Goal: Information Seeking & Learning: Check status

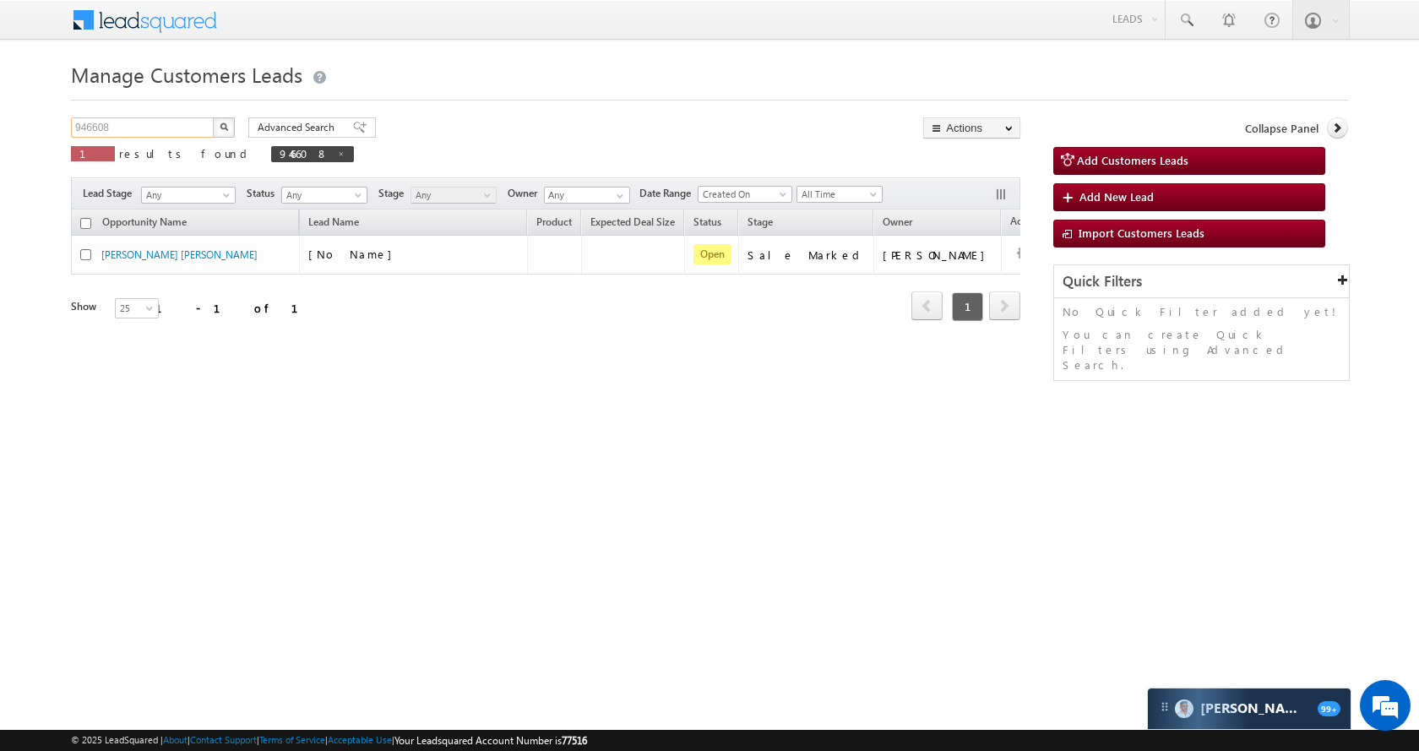
click at [163, 124] on input "946608" at bounding box center [143, 127] width 144 height 20
paste input "821"
type input "948218"
click at [226, 122] on button "button" at bounding box center [224, 127] width 22 height 20
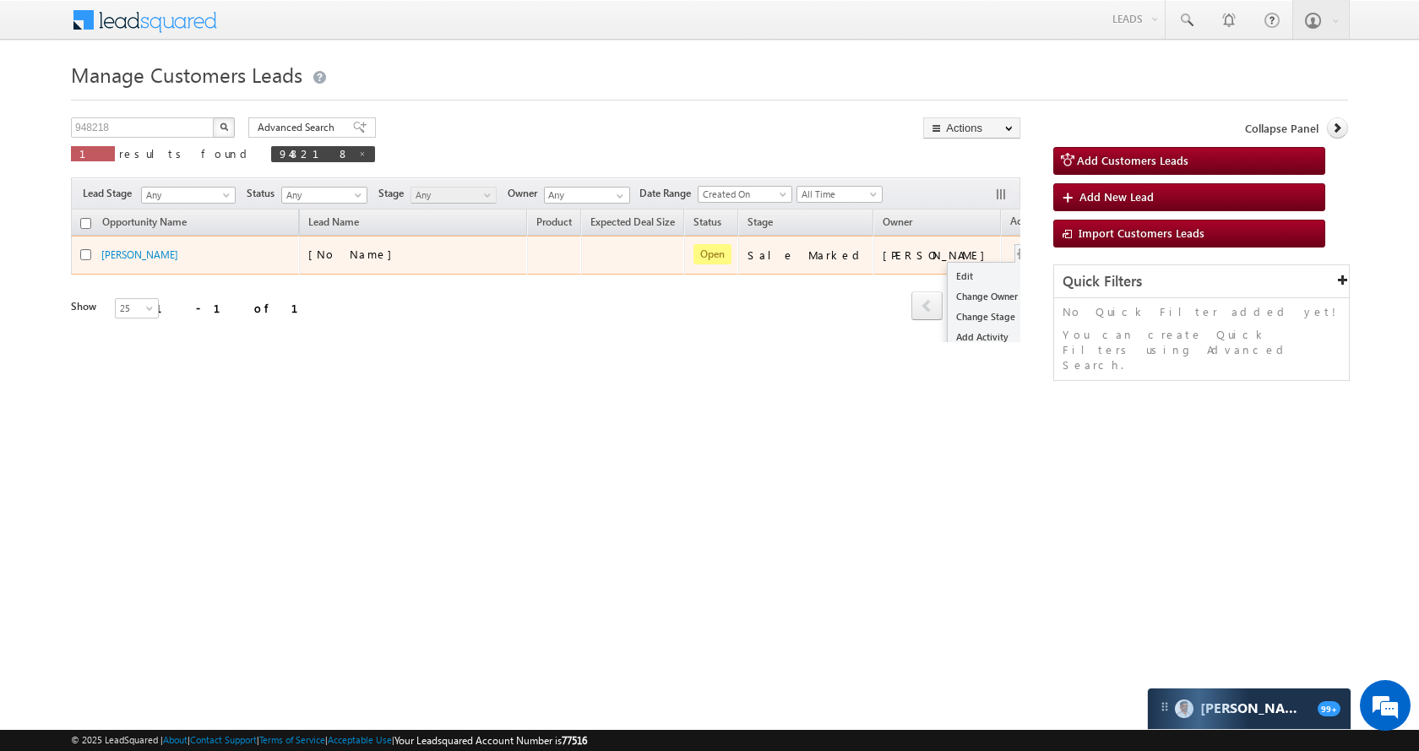
click at [1016, 254] on button "button" at bounding box center [1024, 254] width 17 height 17
click at [948, 269] on link "Edit" at bounding box center [990, 276] width 84 height 20
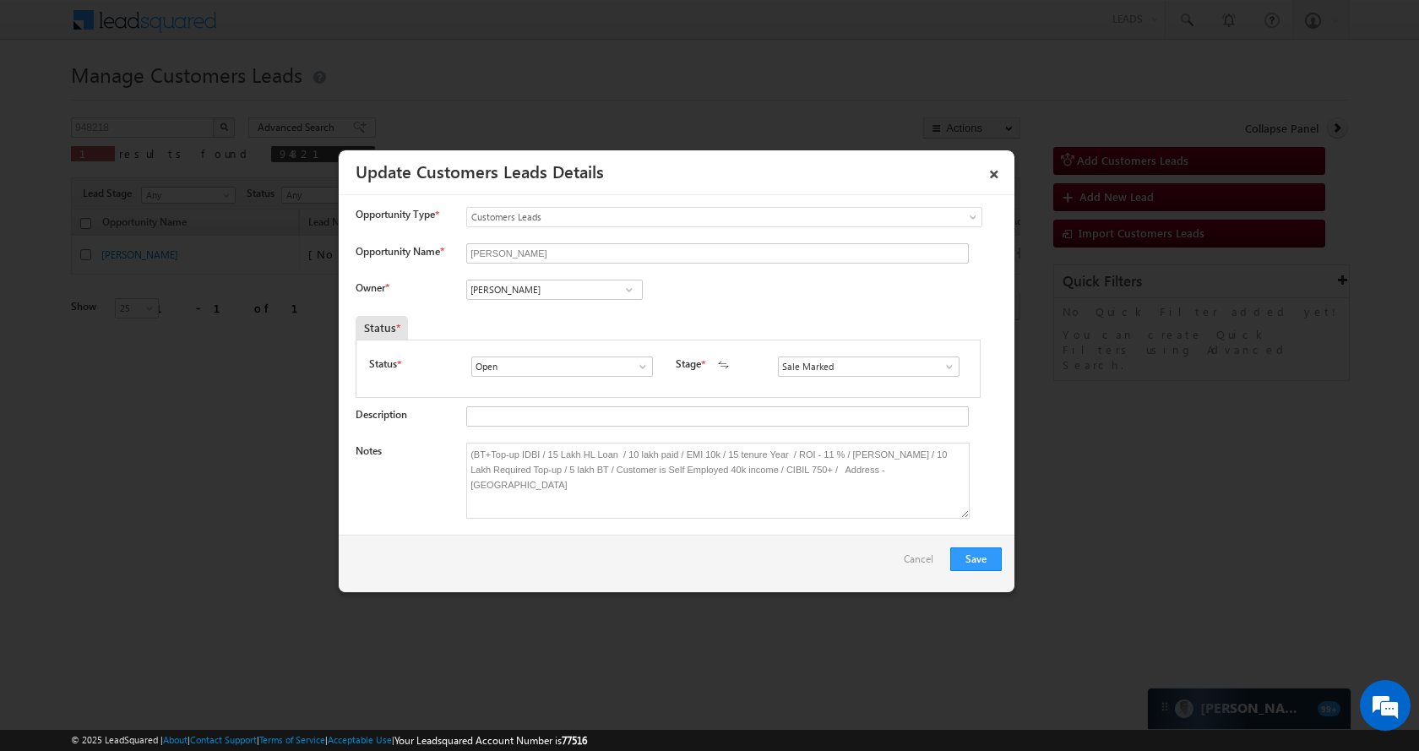
click at [618, 296] on link at bounding box center [628, 289] width 21 height 17
click at [588, 292] on input "Ankit Yadav" at bounding box center [554, 290] width 177 height 20
click at [581, 314] on link "Preetam Sharma preetam.sharma@sgrlimited.in" at bounding box center [554, 316] width 177 height 32
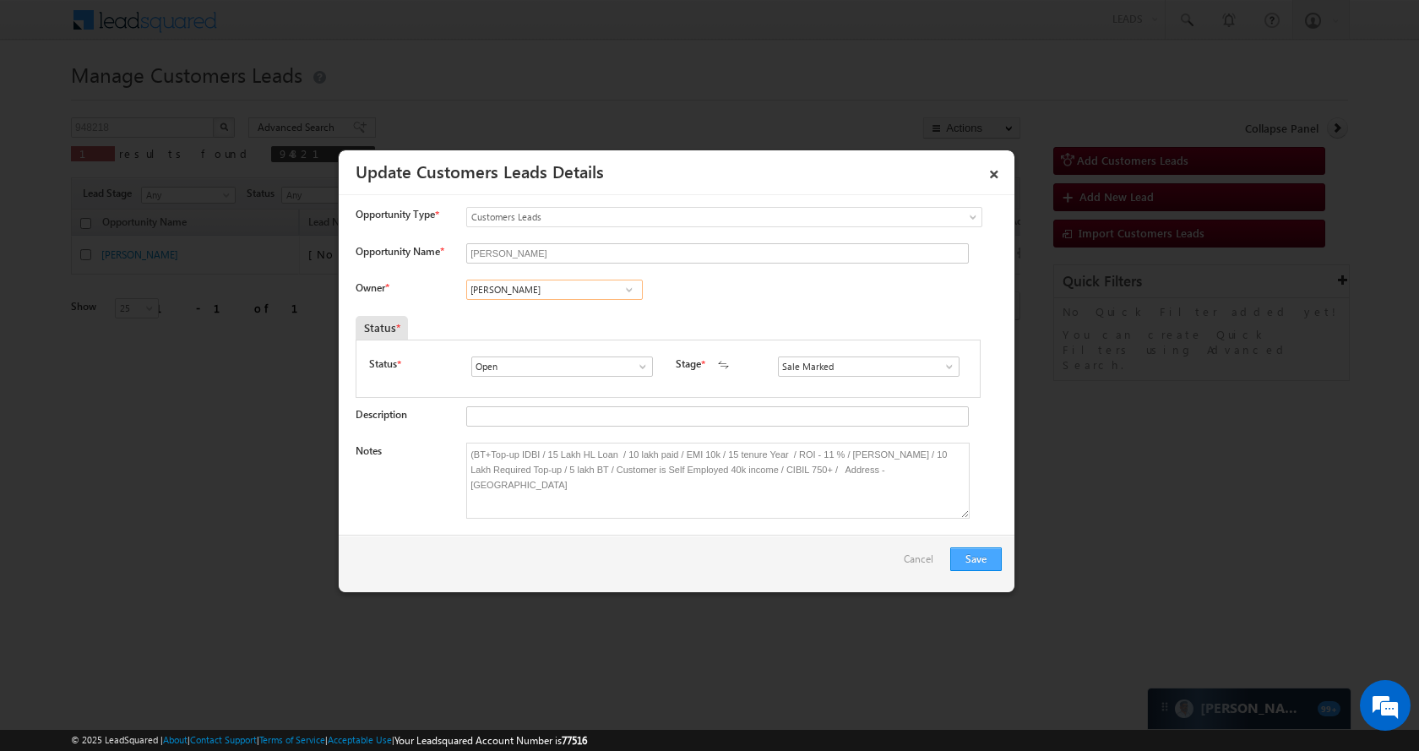
type input "Preetam Sharma"
click at [976, 548] on button "Save" at bounding box center [977, 560] width 52 height 24
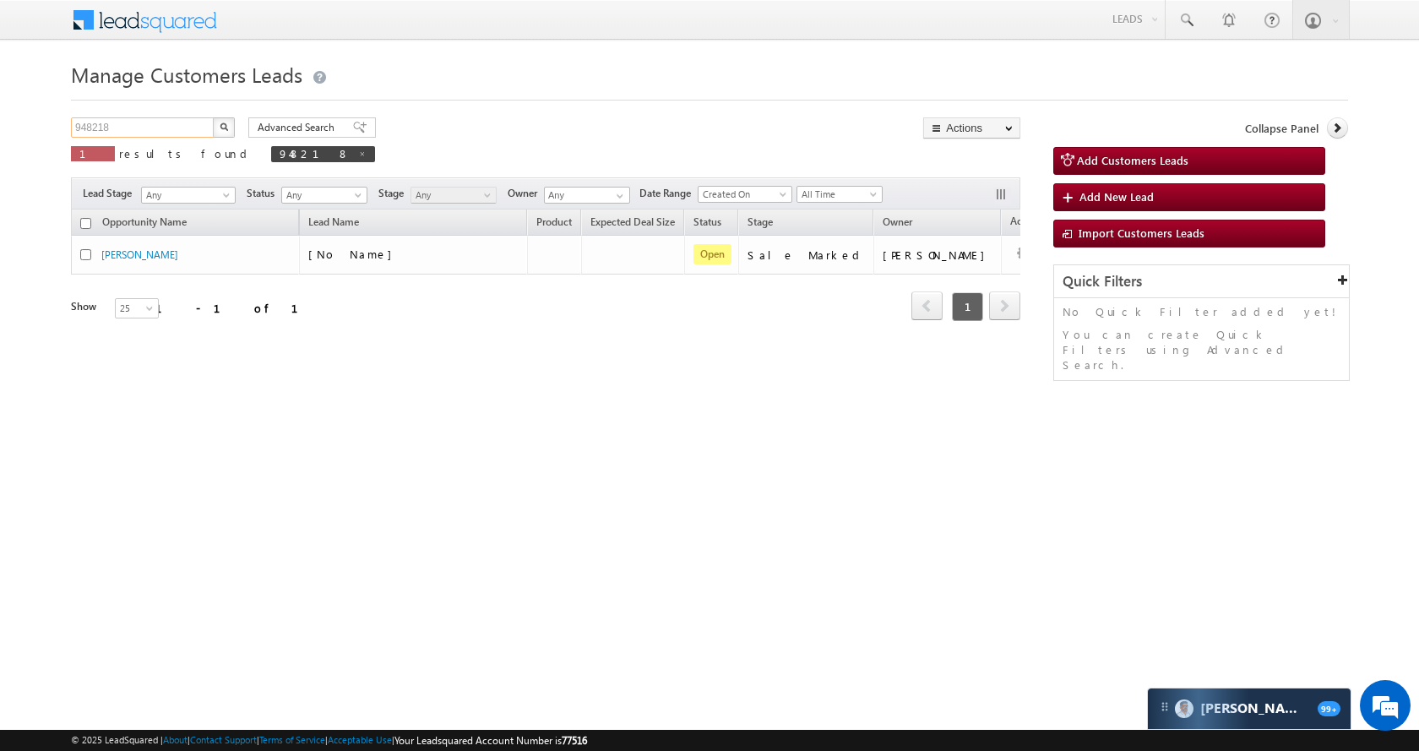
click at [192, 125] on input "948218" at bounding box center [143, 127] width 144 height 20
paste input "860"
click at [222, 125] on img "button" at bounding box center [224, 127] width 8 height 8
click at [156, 127] on input "948860" at bounding box center [143, 127] width 144 height 20
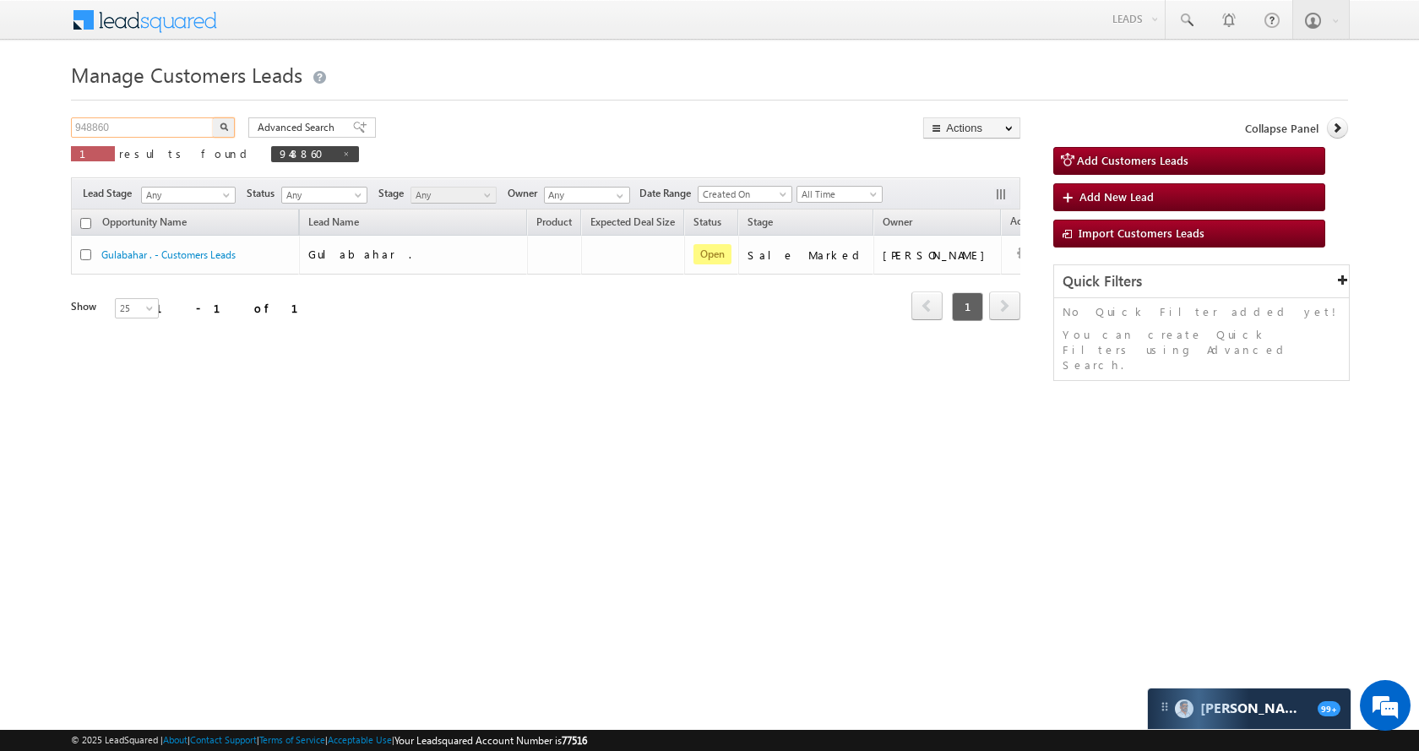
click at [156, 127] on input "948860" at bounding box center [143, 127] width 144 height 20
paste input "525"
type input "948525"
click at [226, 121] on button "button" at bounding box center [224, 127] width 22 height 20
click at [172, 119] on input "948525" at bounding box center [143, 127] width 144 height 20
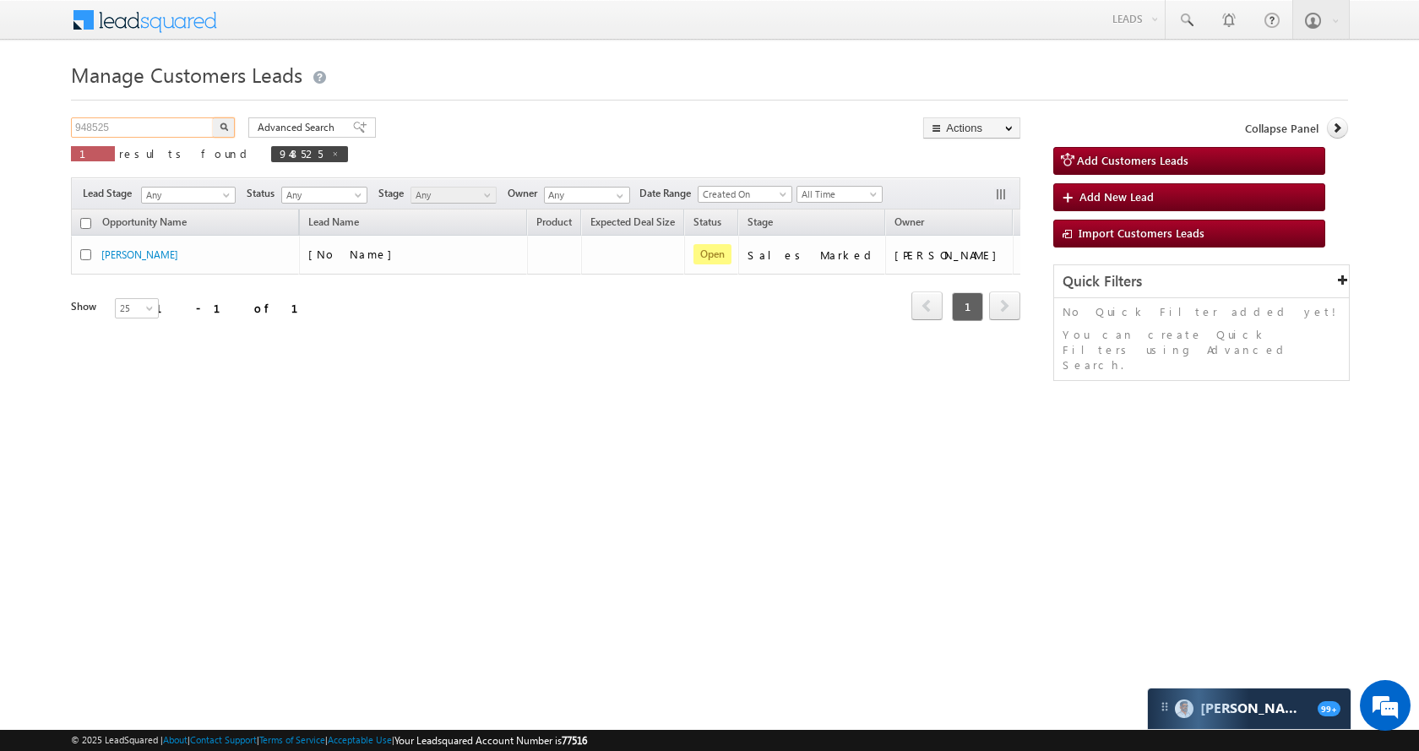
click at [172, 119] on input "948525" at bounding box center [143, 127] width 144 height 20
paste input "893948"
click at [219, 128] on button "button" at bounding box center [224, 127] width 22 height 20
click at [171, 129] on input "893948" at bounding box center [143, 127] width 144 height 20
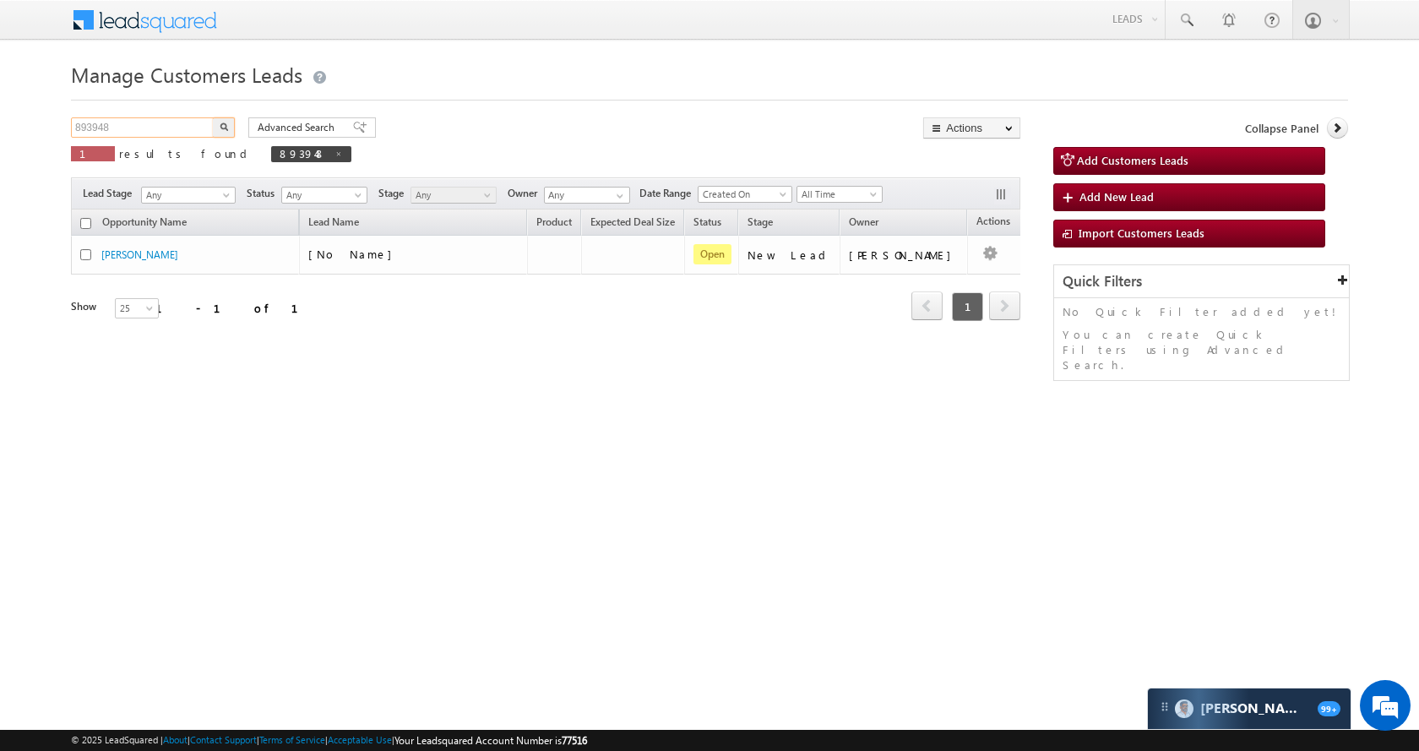
paste input "4049"
click at [215, 130] on button "button" at bounding box center [224, 127] width 22 height 20
click at [157, 126] on input "894049" at bounding box center [143, 127] width 144 height 20
click at [156, 127] on input "894049" at bounding box center [143, 127] width 144 height 20
paste input "60"
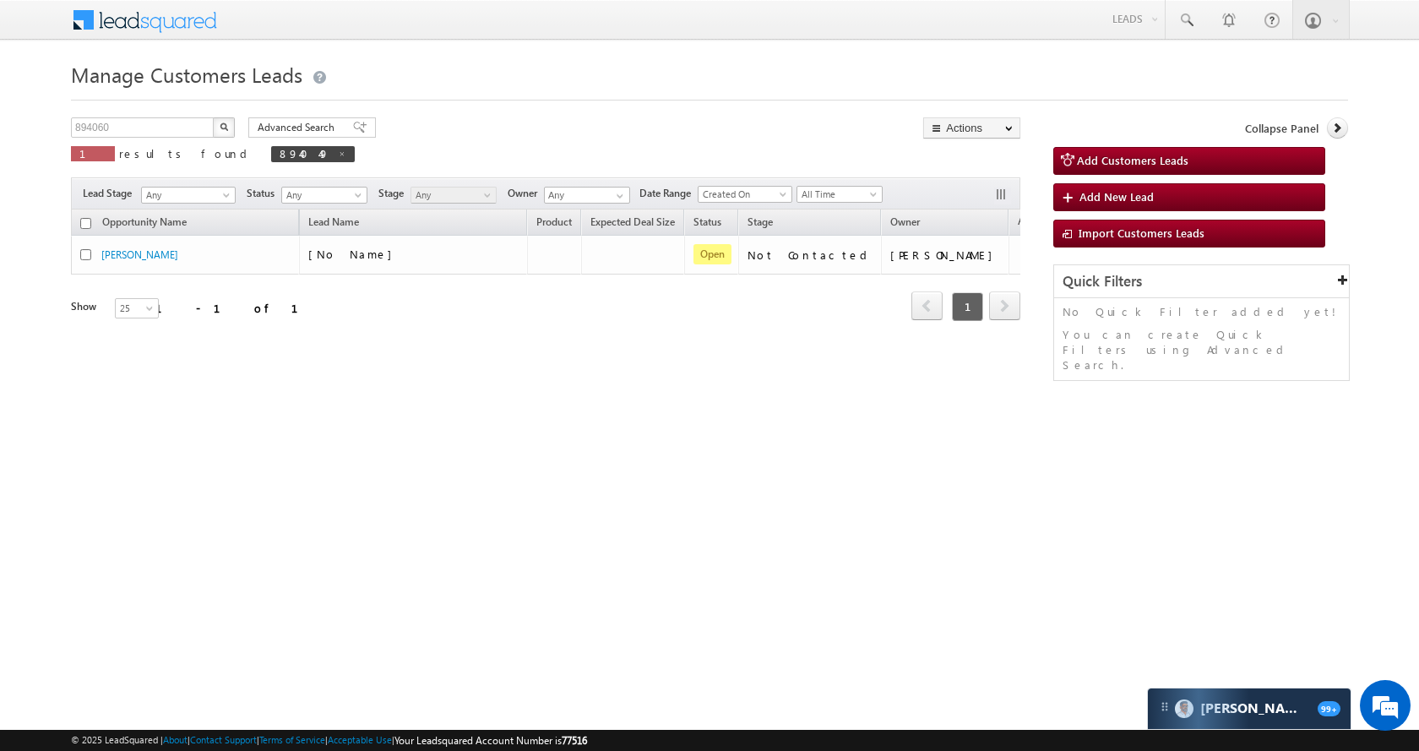
click at [221, 128] on img "button" at bounding box center [224, 127] width 8 height 8
click at [168, 133] on input "894060" at bounding box center [143, 127] width 144 height 20
paste input "9"
click at [221, 131] on button "button" at bounding box center [224, 127] width 22 height 20
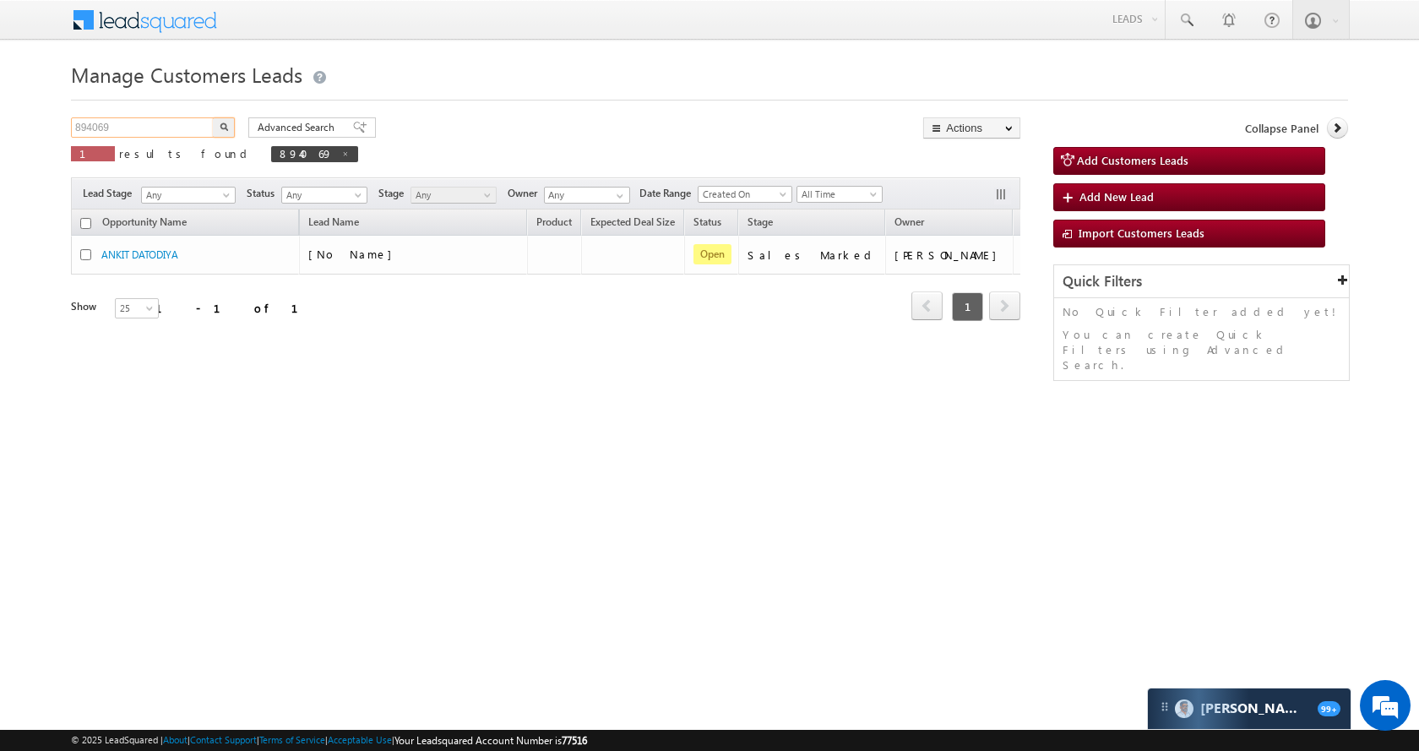
click at [200, 125] on input "894069" at bounding box center [143, 127] width 144 height 20
paste input "62280"
click at [221, 122] on button "button" at bounding box center [224, 127] width 22 height 20
click at [133, 127] on input "862280" at bounding box center [143, 127] width 144 height 20
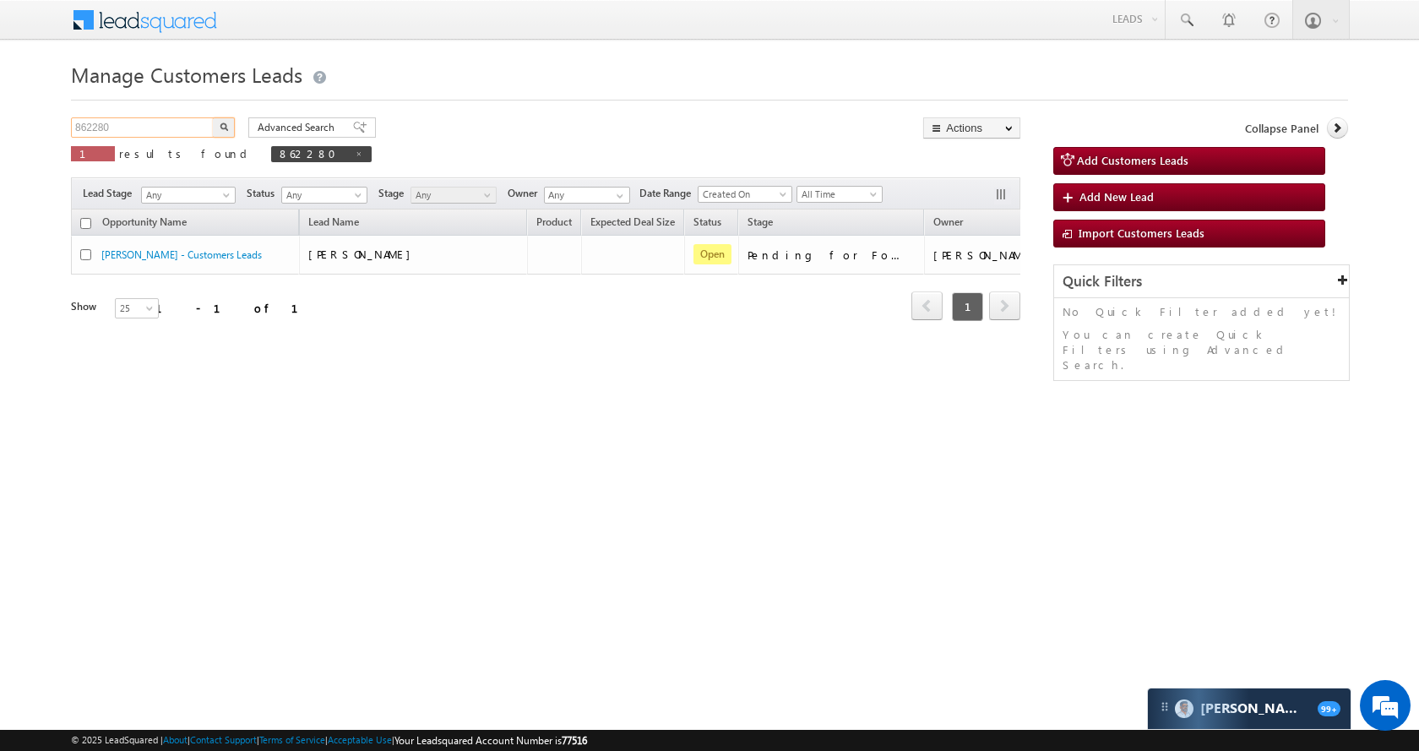
click at [133, 127] on input "862280" at bounding box center [143, 127] width 144 height 20
paste input "97543"
type input "897543"
click at [226, 125] on img "button" at bounding box center [224, 127] width 8 height 8
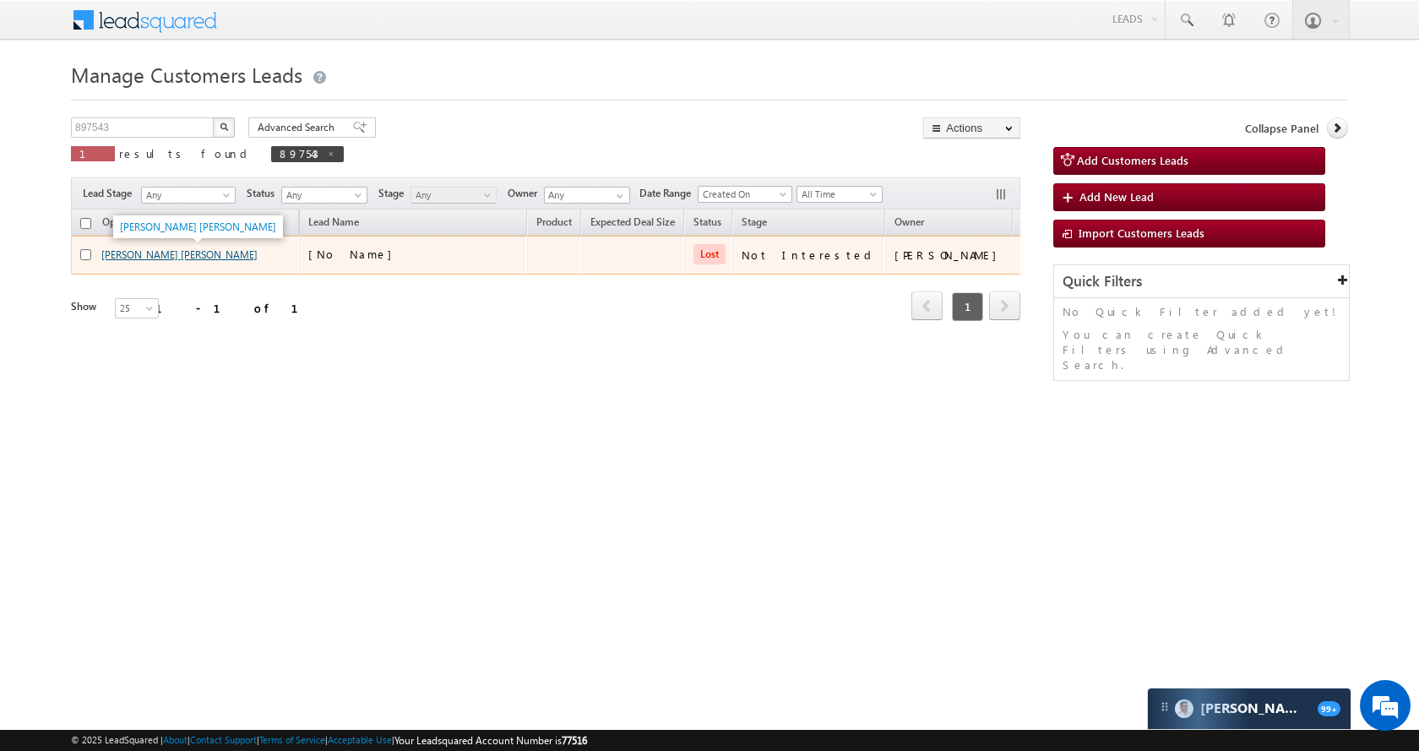
click at [179, 253] on link "BABBU SHAH SIKNDAR SHAH" at bounding box center [179, 254] width 156 height 13
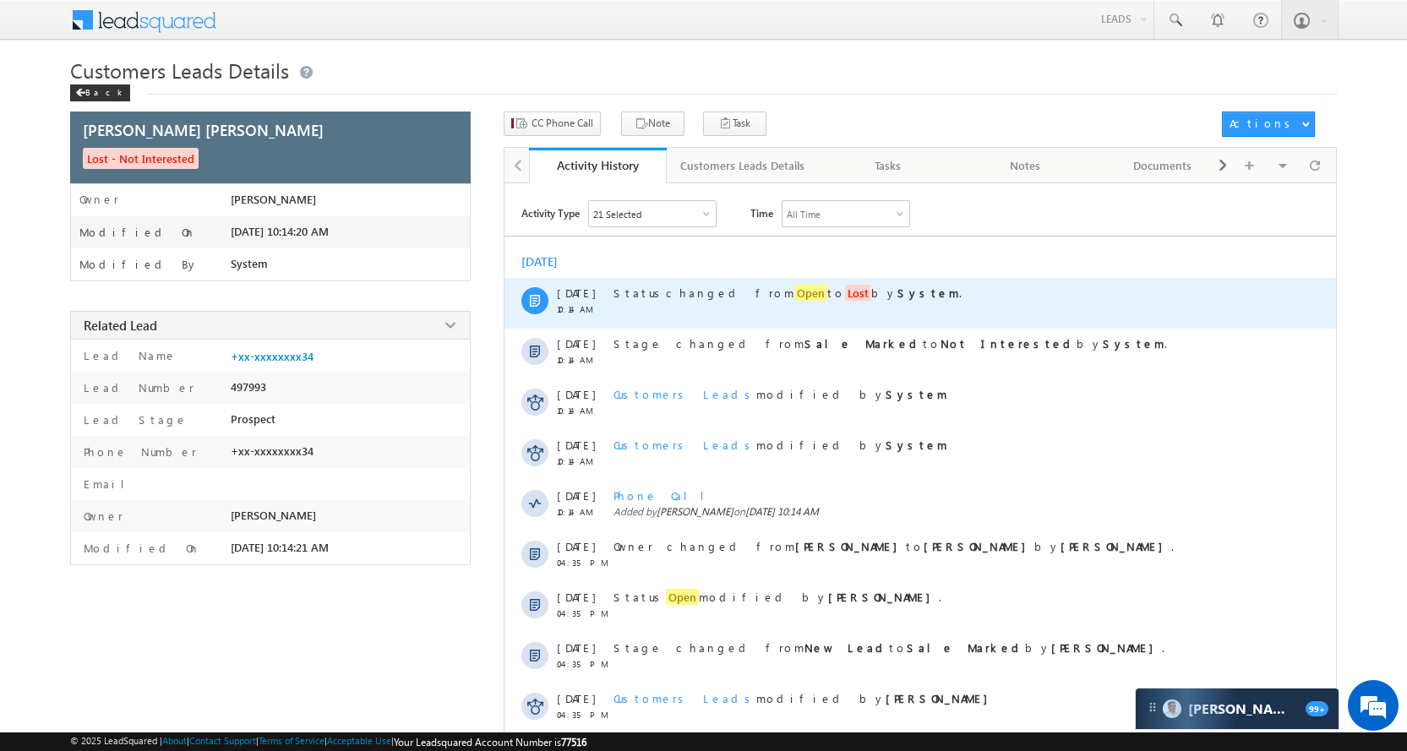
click at [794, 291] on span "Open" at bounding box center [810, 293] width 33 height 16
click at [871, 286] on div "Status changed from Open to Lost by System ." at bounding box center [938, 293] width 651 height 14
click at [845, 297] on span "Lost" at bounding box center [858, 293] width 26 height 16
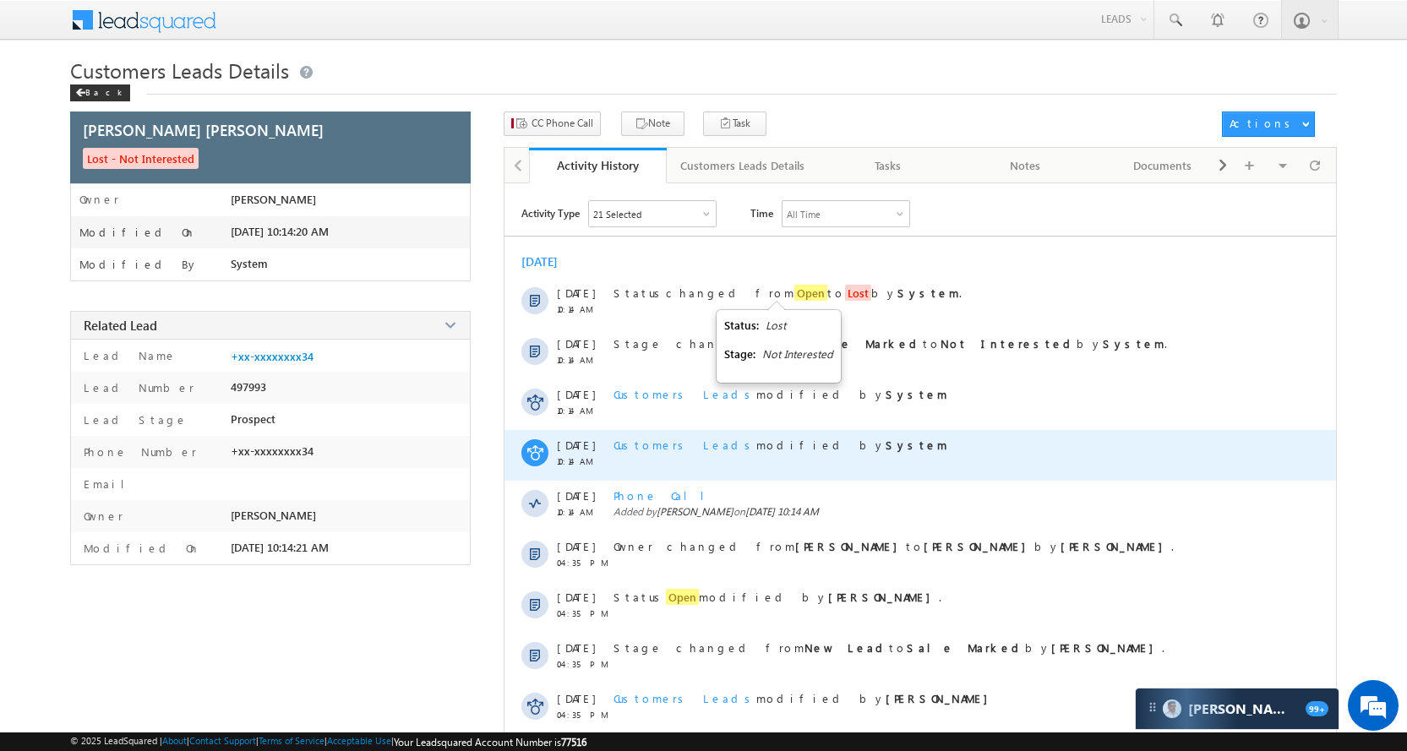
click at [652, 445] on span "Customers Leads" at bounding box center [684, 445] width 143 height 14
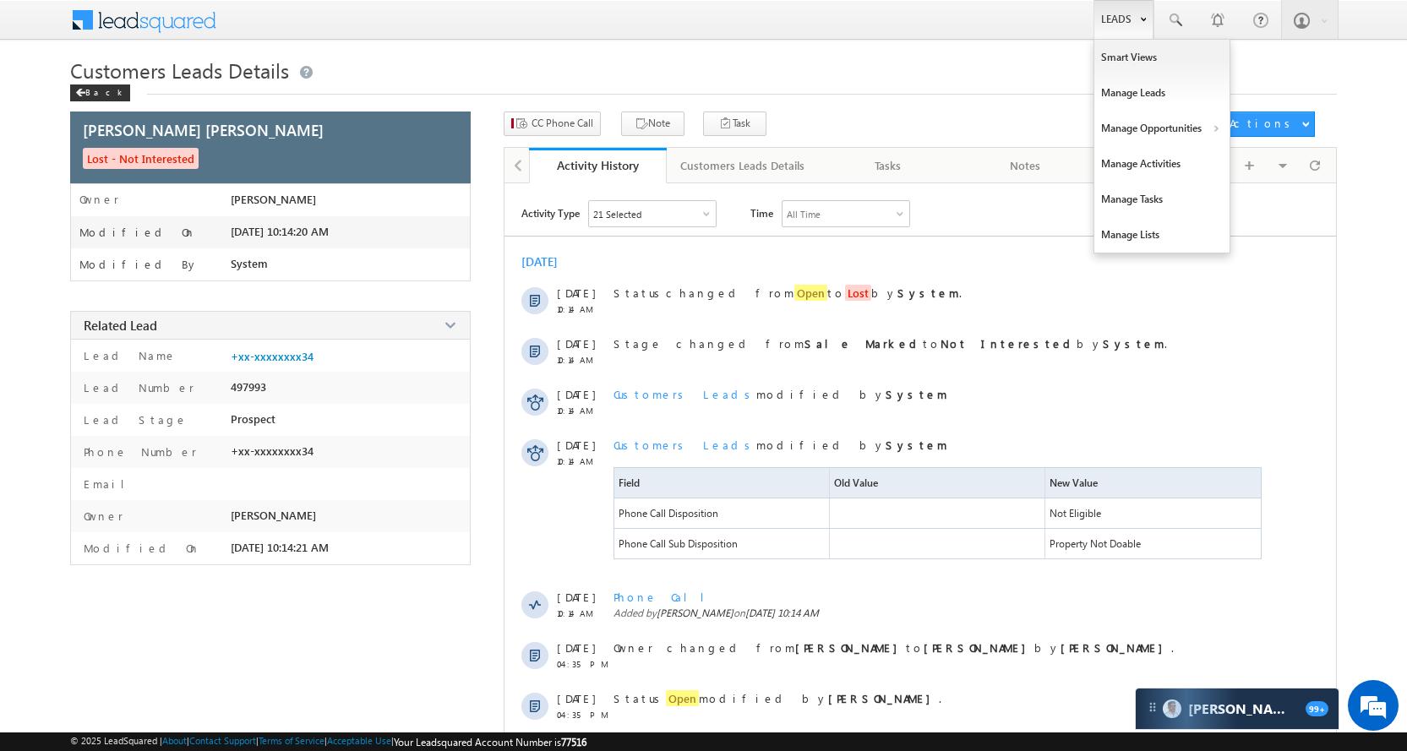
click at [1127, 13] on link "Leads" at bounding box center [1123, 19] width 60 height 39
click at [1162, 125] on link "Manage Opportunities" at bounding box center [1161, 128] width 135 height 35
click at [1284, 163] on link "Customers Leads" at bounding box center [1308, 164] width 155 height 35
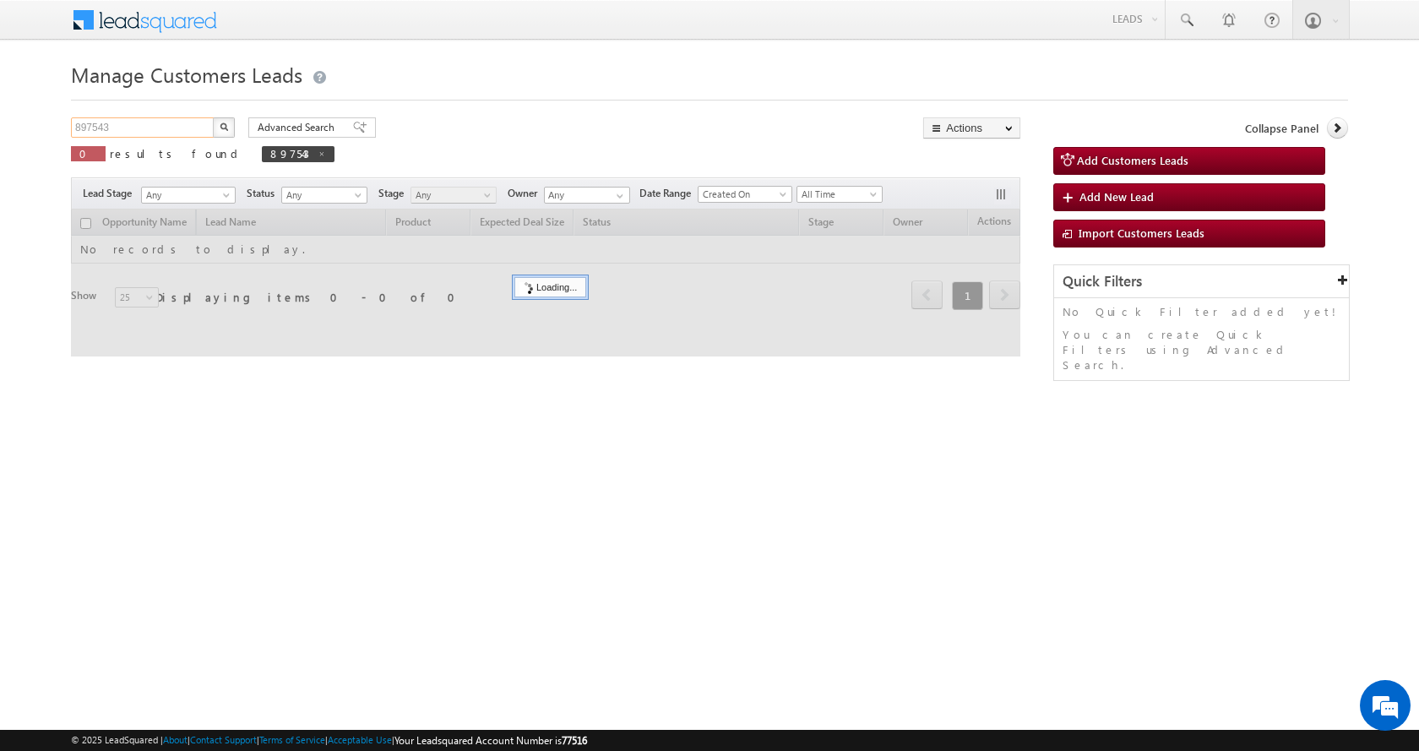
click at [161, 130] on input "897543" at bounding box center [143, 127] width 144 height 20
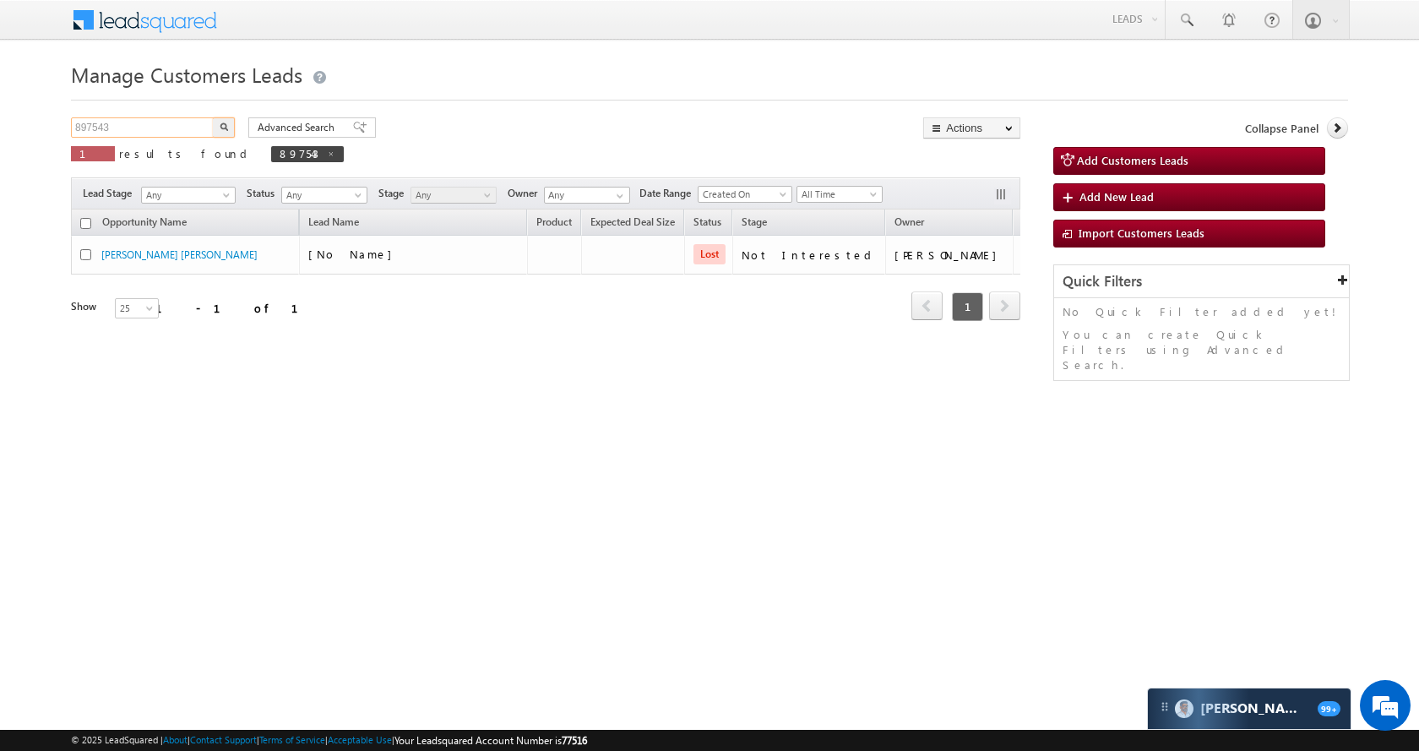
click at [161, 130] on input "897543" at bounding box center [143, 127] width 144 height 20
paste input "79294"
click at [233, 126] on button "button" at bounding box center [224, 127] width 22 height 20
click at [128, 140] on div "879294 X 1 results found 879294" at bounding box center [212, 141] width 283 height 48
click at [128, 133] on input "879294" at bounding box center [143, 127] width 144 height 20
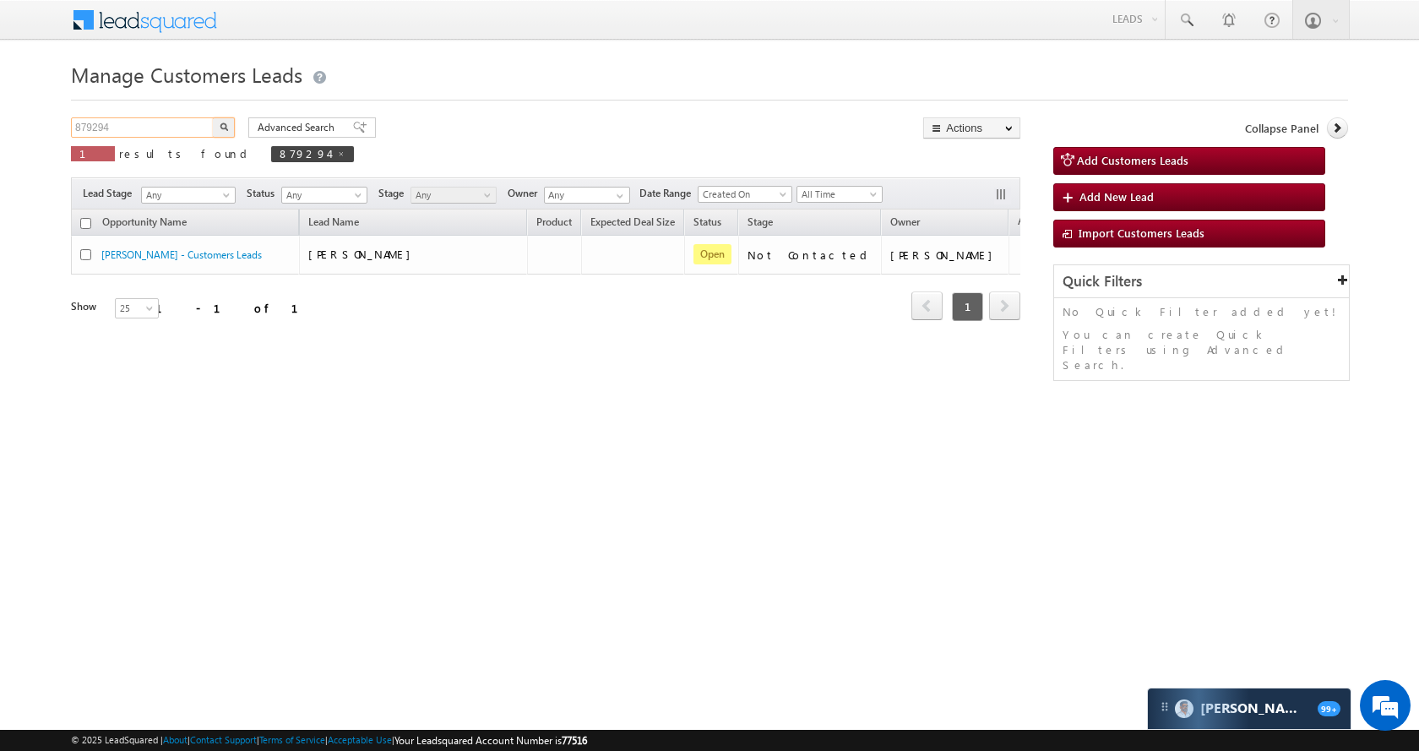
click at [128, 133] on input "879294" at bounding box center [143, 127] width 144 height 20
paste input "97589"
click at [228, 133] on button "button" at bounding box center [224, 127] width 22 height 20
click at [164, 129] on input "897589" at bounding box center [143, 127] width 144 height 20
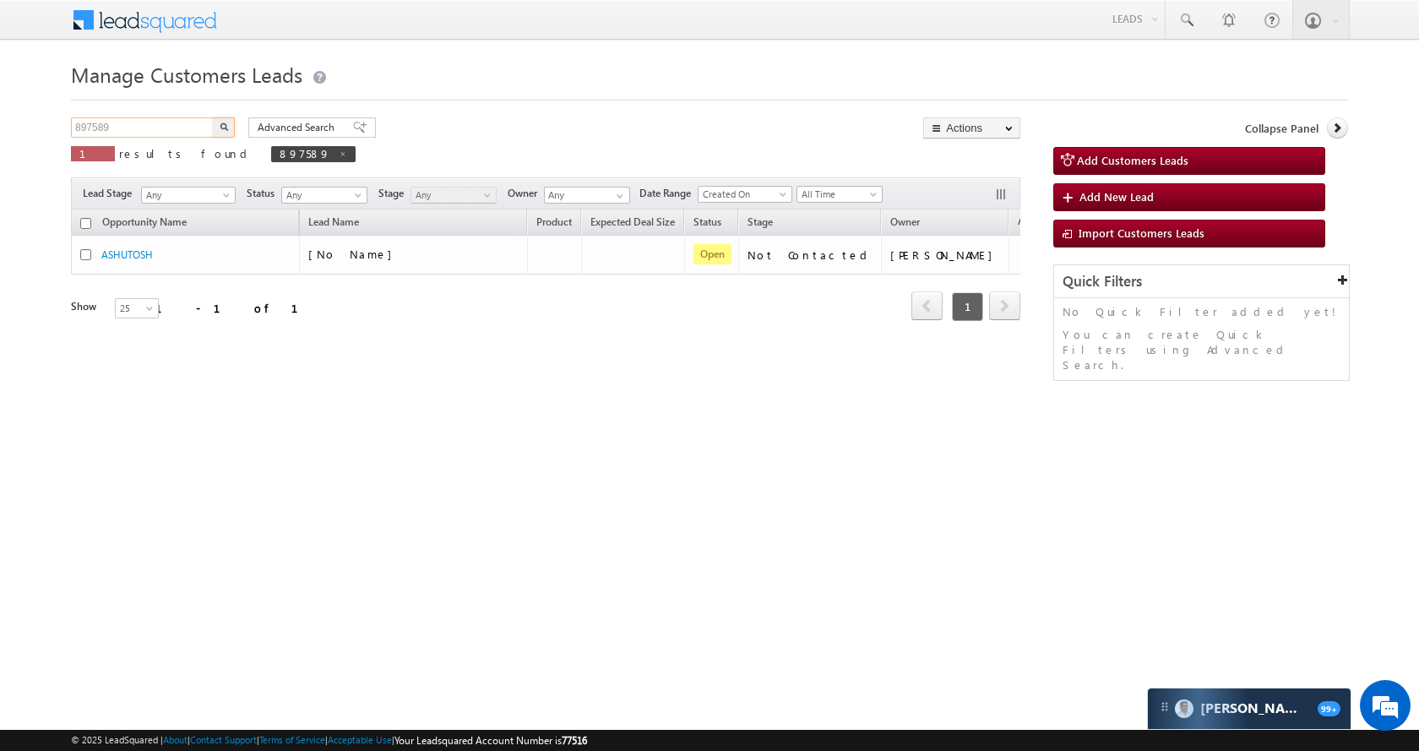
paste input "4062"
click at [221, 120] on button "button" at bounding box center [224, 127] width 22 height 20
click at [144, 125] on input "894062" at bounding box center [143, 127] width 144 height 20
paste input "75"
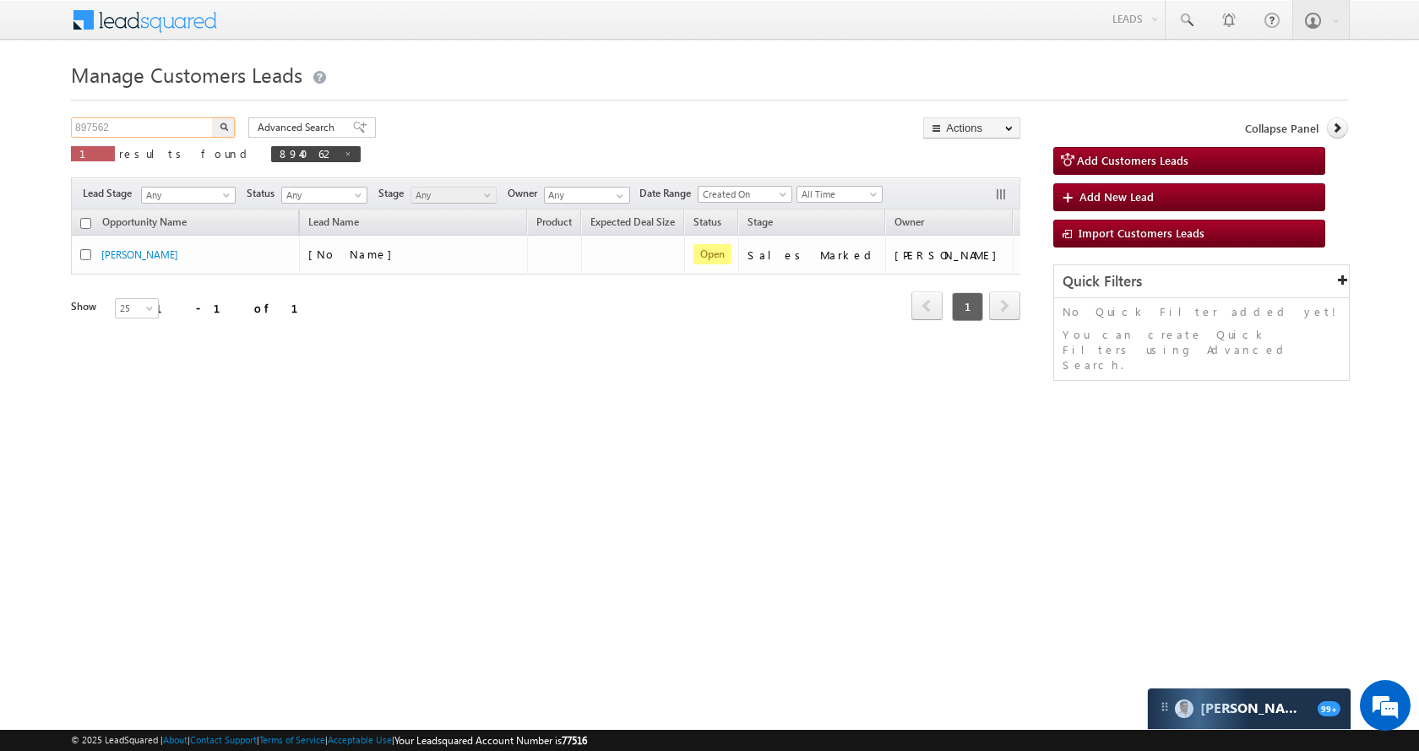
type input "897562"
click at [227, 121] on button "button" at bounding box center [224, 127] width 22 height 20
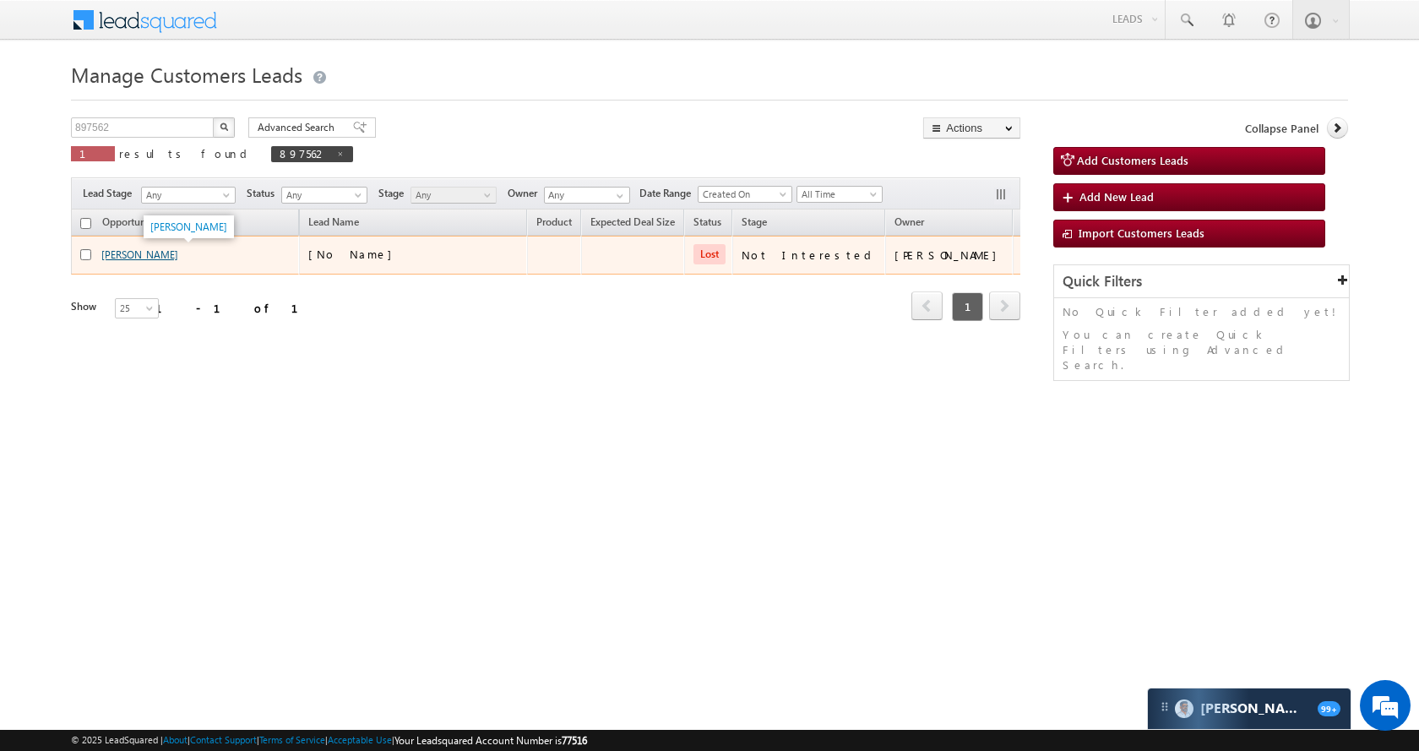
click at [144, 248] on link "MO SHAHRUKH" at bounding box center [139, 254] width 77 height 13
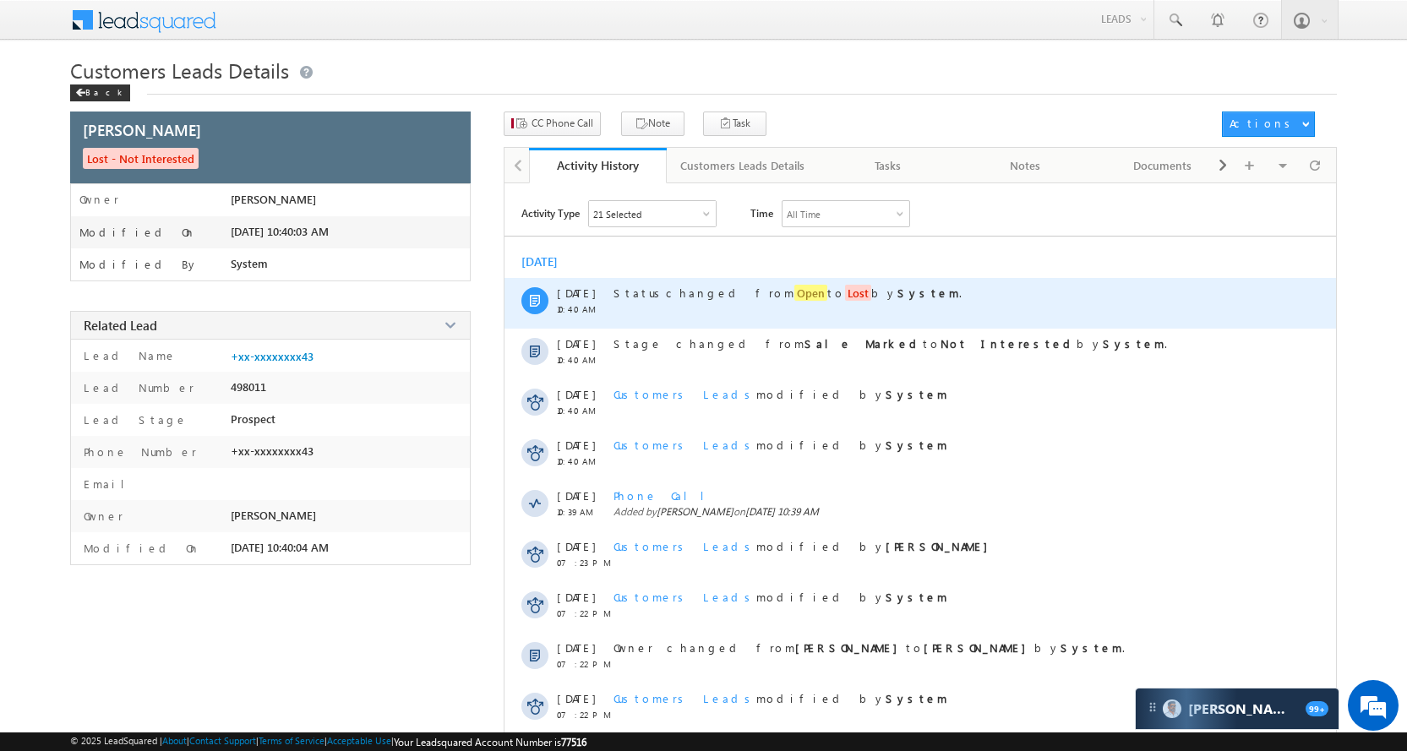
click at [794, 291] on span "Open" at bounding box center [810, 293] width 33 height 16
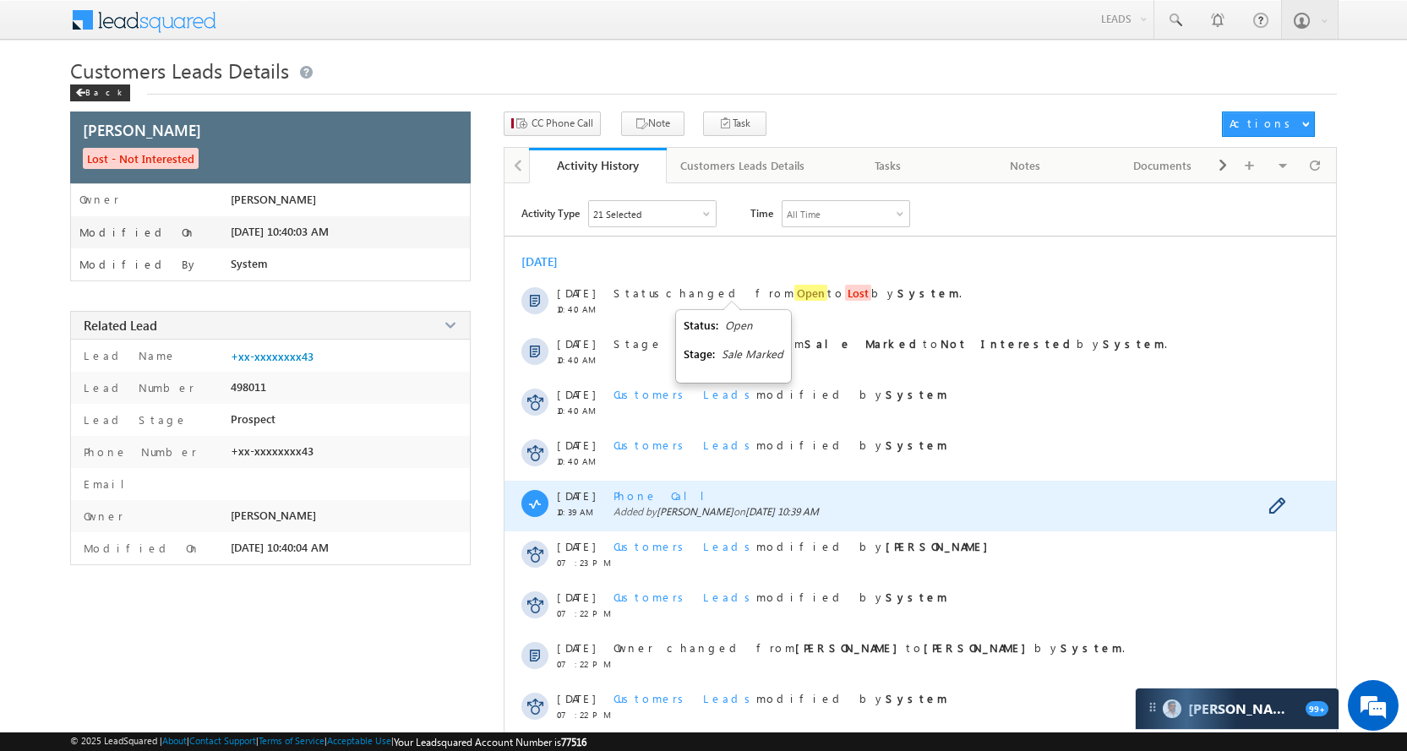
click at [643, 489] on span "Phone Call" at bounding box center [665, 495] width 104 height 14
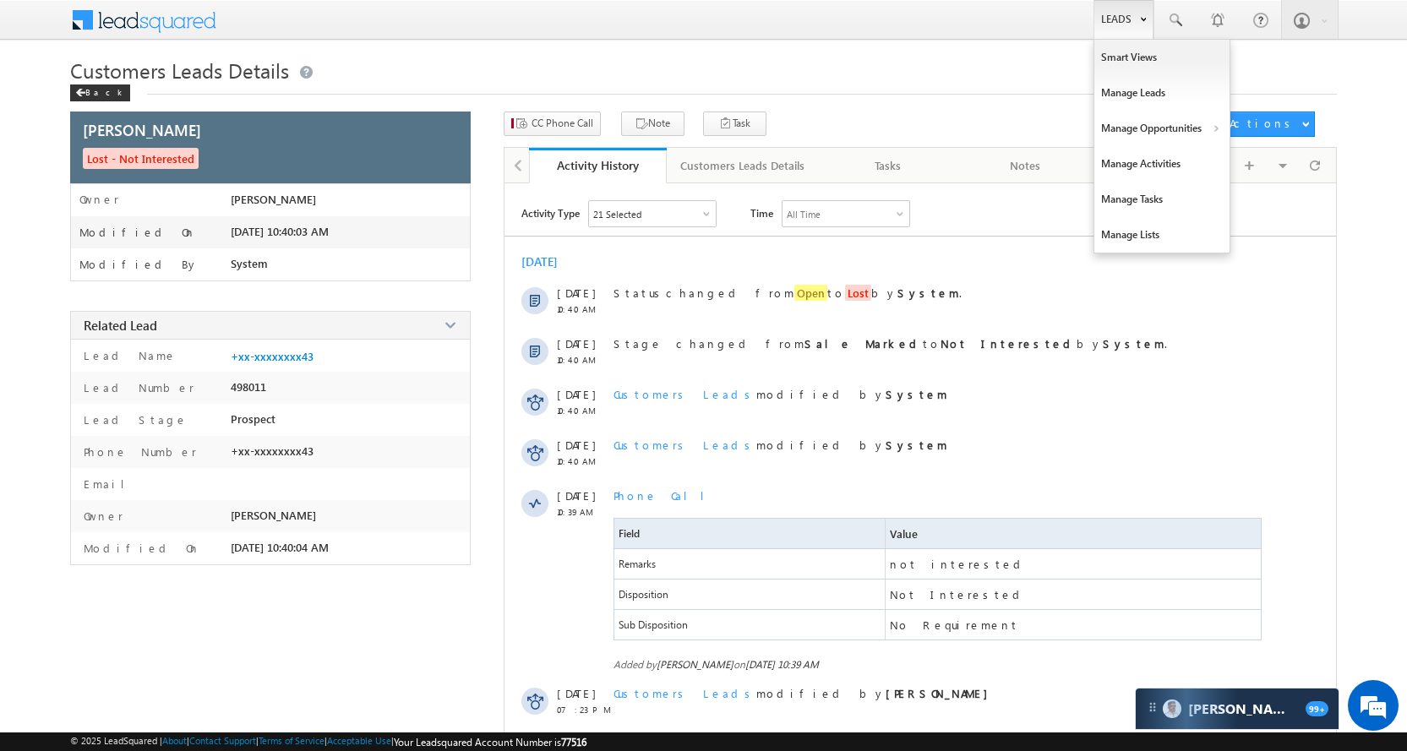
click at [1103, 21] on link "Leads" at bounding box center [1123, 19] width 60 height 39
click at [1130, 133] on link "Manage Opportunities" at bounding box center [1161, 128] width 135 height 35
click at [1297, 163] on link "Customers Leads" at bounding box center [1308, 164] width 155 height 35
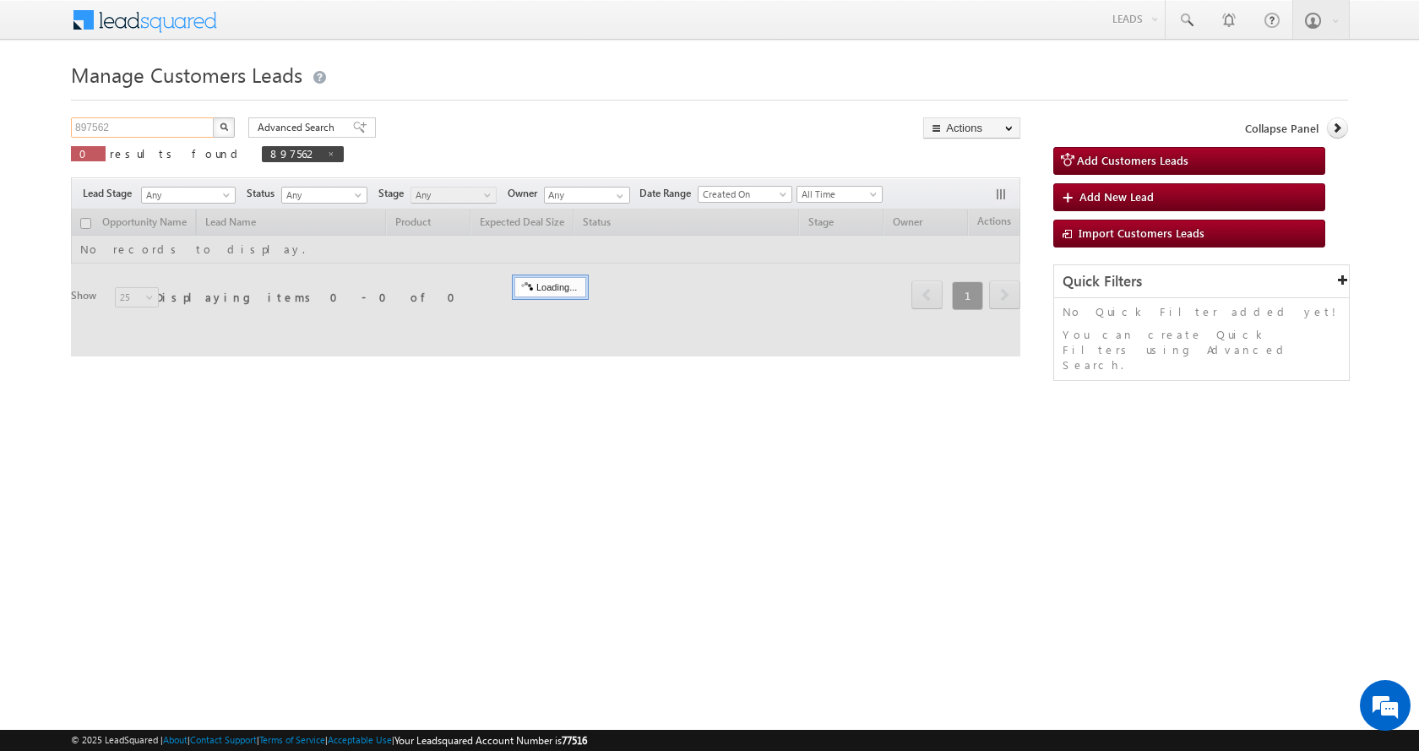
click at [124, 128] on input "897562" at bounding box center [143, 127] width 144 height 20
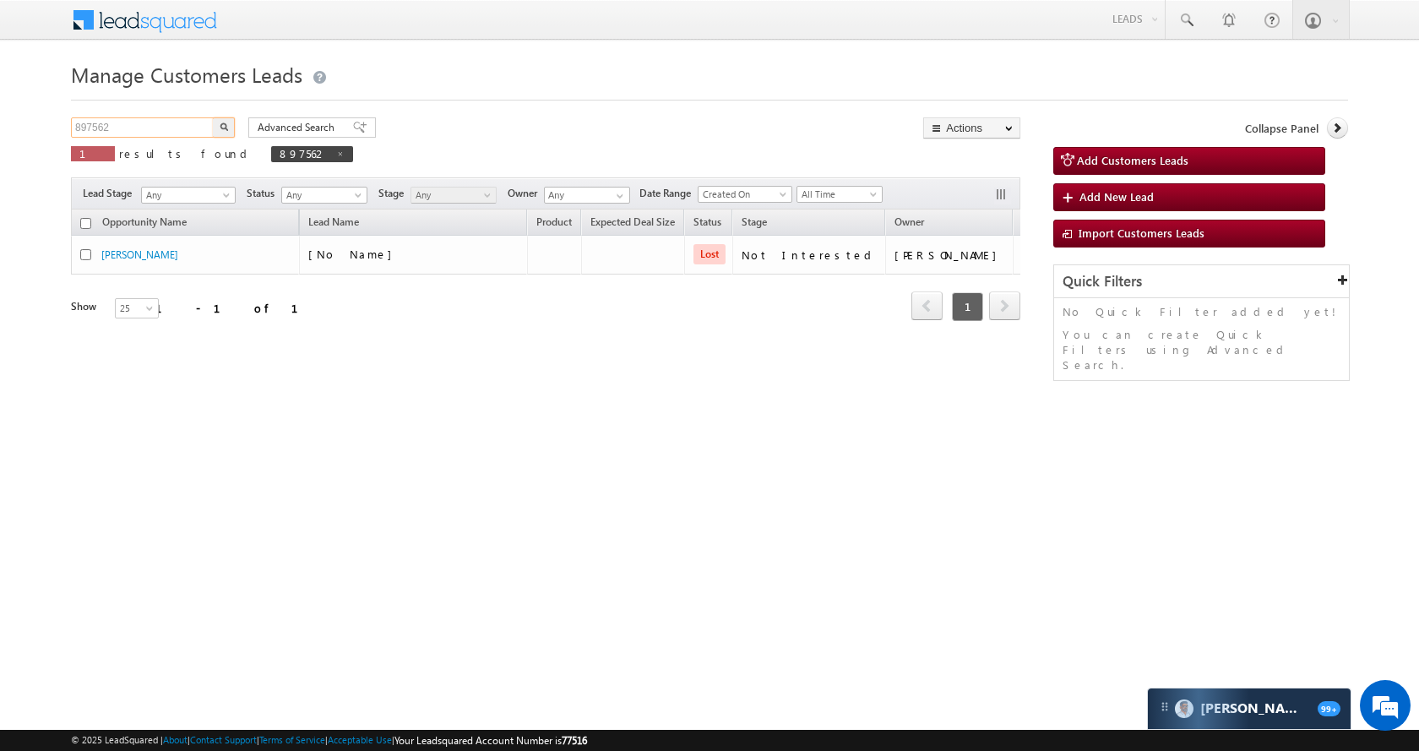
paste input "9833"
click at [222, 124] on img "button" at bounding box center [224, 127] width 8 height 8
click at [134, 128] on input "899833" at bounding box center [143, 127] width 144 height 20
paste input "78120"
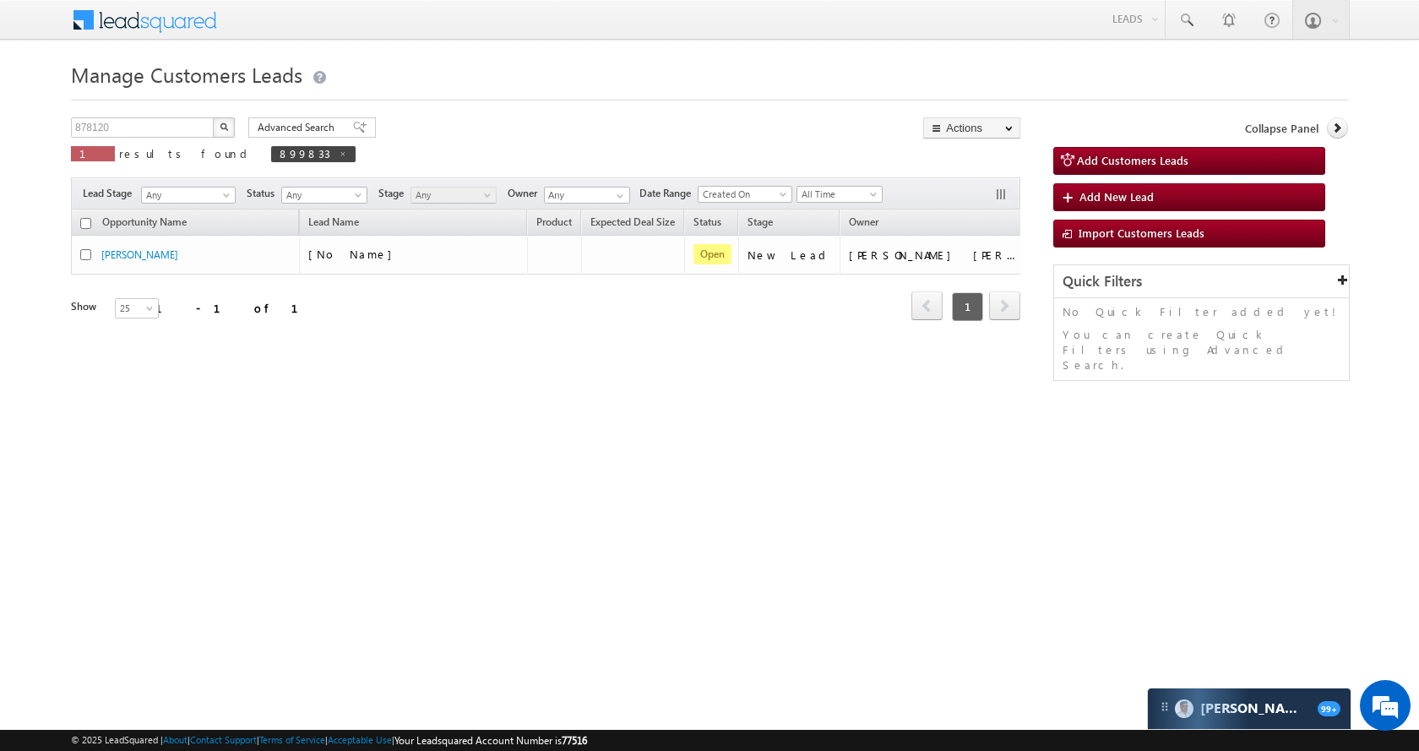
click at [232, 124] on button "button" at bounding box center [224, 127] width 22 height 20
click at [177, 130] on input "878120" at bounding box center [143, 127] width 144 height 20
paste input "93997"
click at [225, 126] on img "button" at bounding box center [224, 127] width 8 height 8
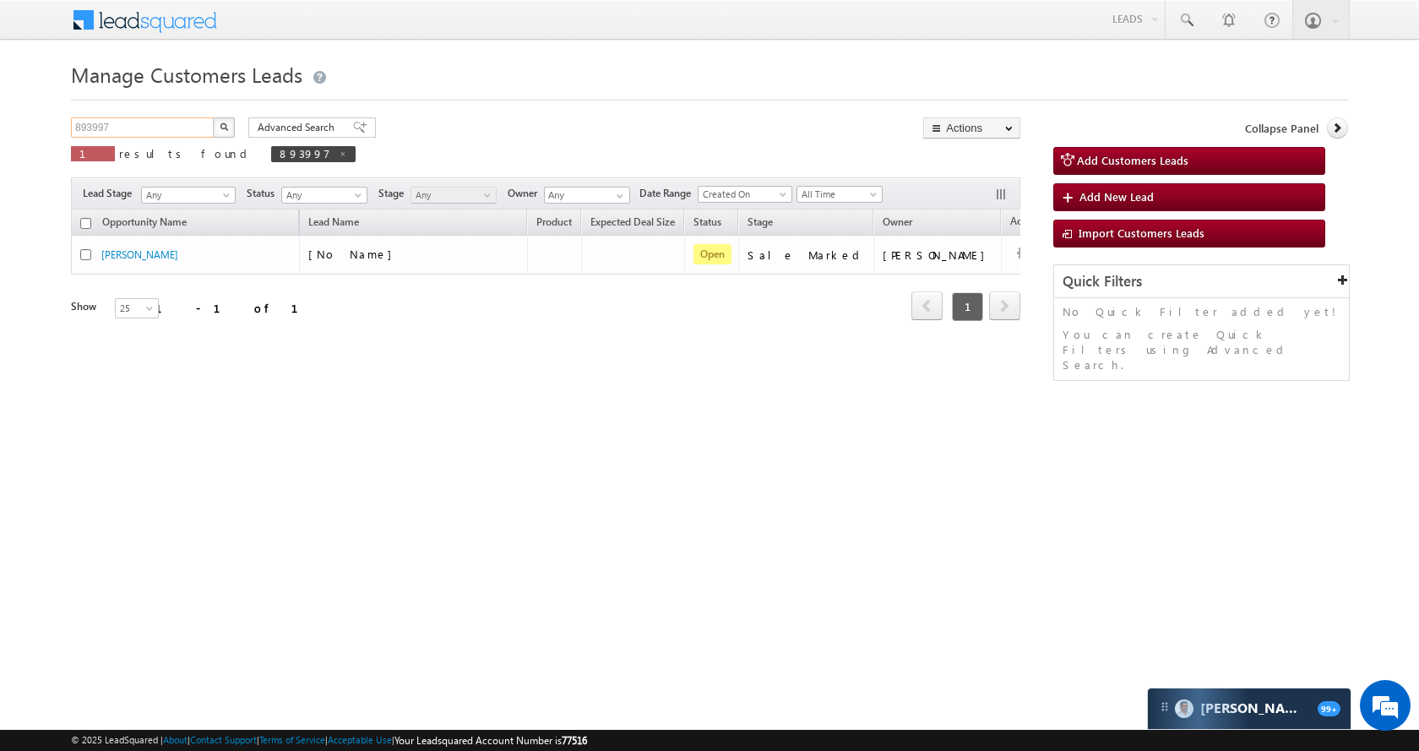
click at [164, 120] on input "893997" at bounding box center [143, 127] width 144 height 20
paste input "4112"
click at [226, 126] on img "button" at bounding box center [224, 127] width 8 height 8
click at [133, 130] on input "894112" at bounding box center [143, 127] width 144 height 20
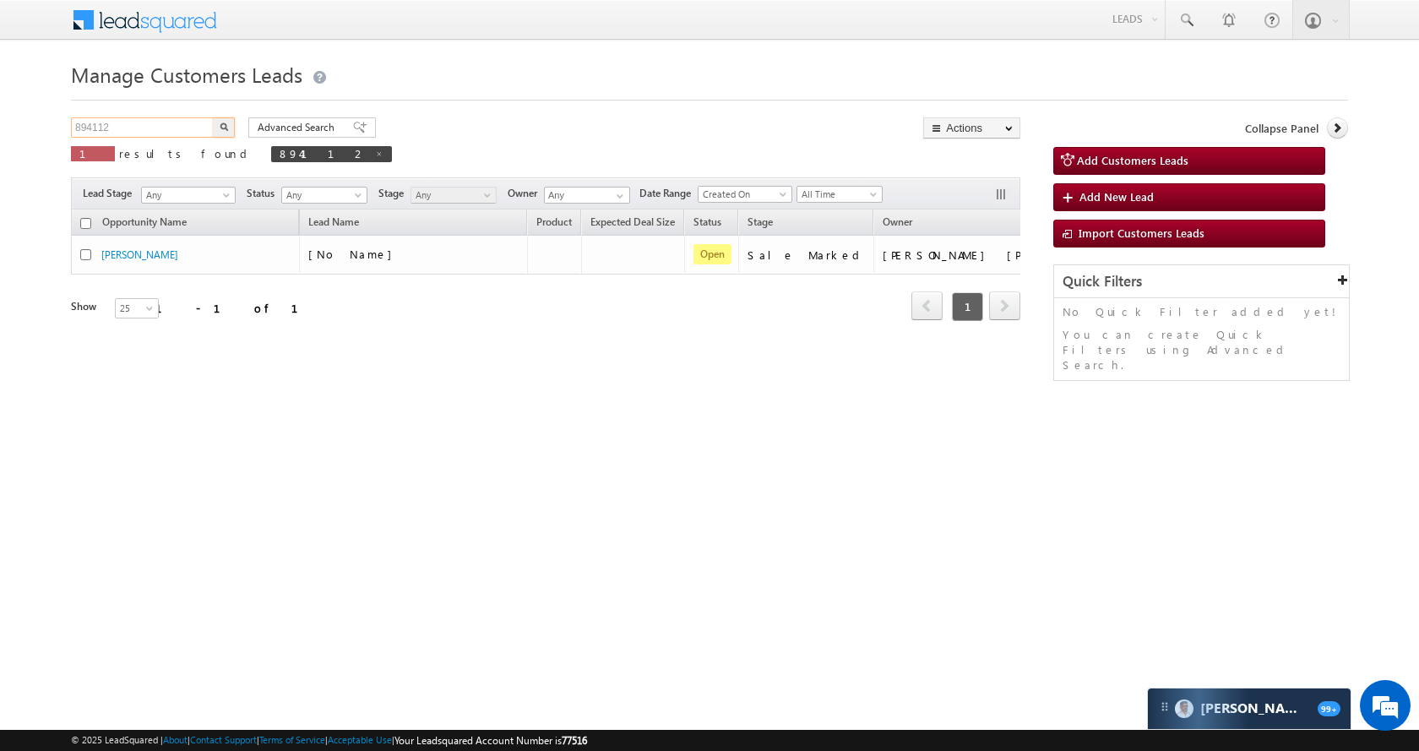
click at [133, 130] on input "894112" at bounding box center [143, 127] width 144 height 20
paste input "904666"
type input "904666"
click at [220, 126] on img "button" at bounding box center [224, 127] width 8 height 8
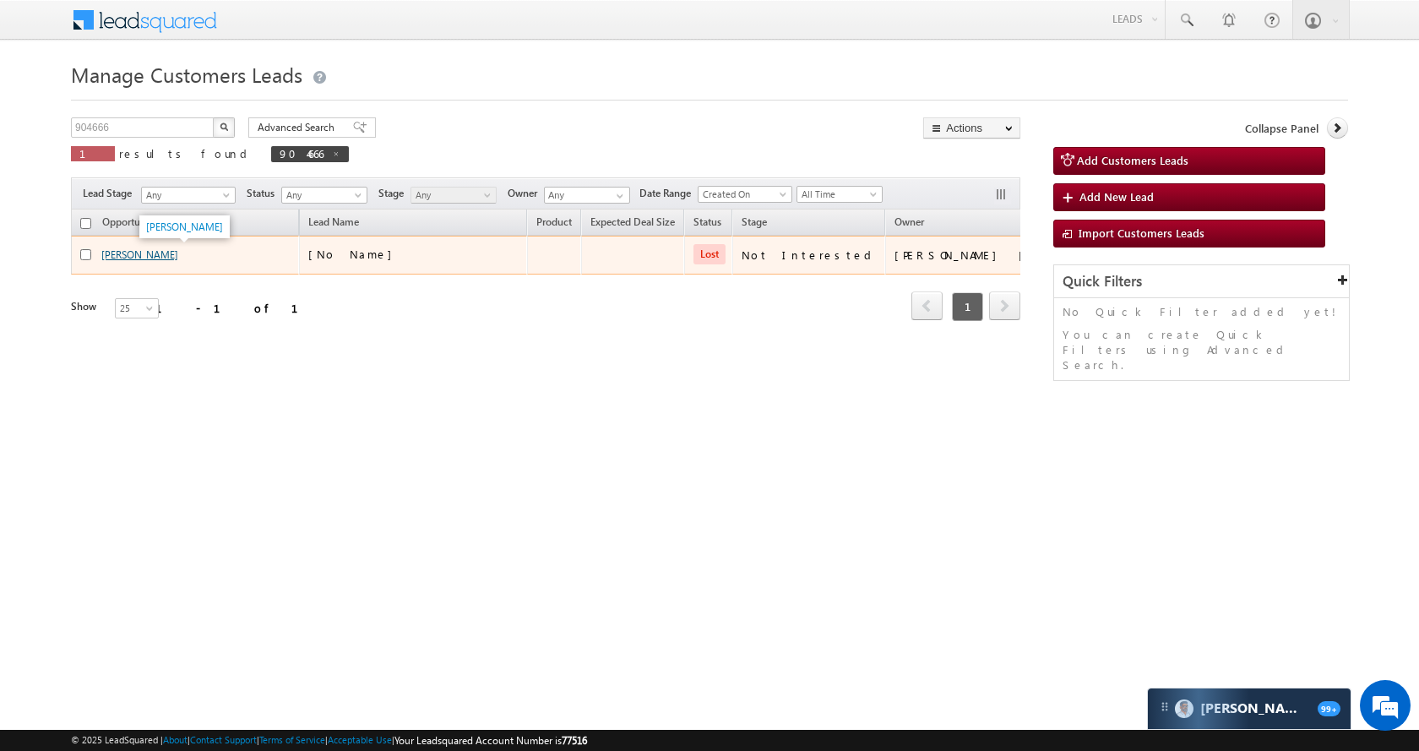
click at [137, 253] on link "DATTA MAGHADE" at bounding box center [139, 254] width 77 height 13
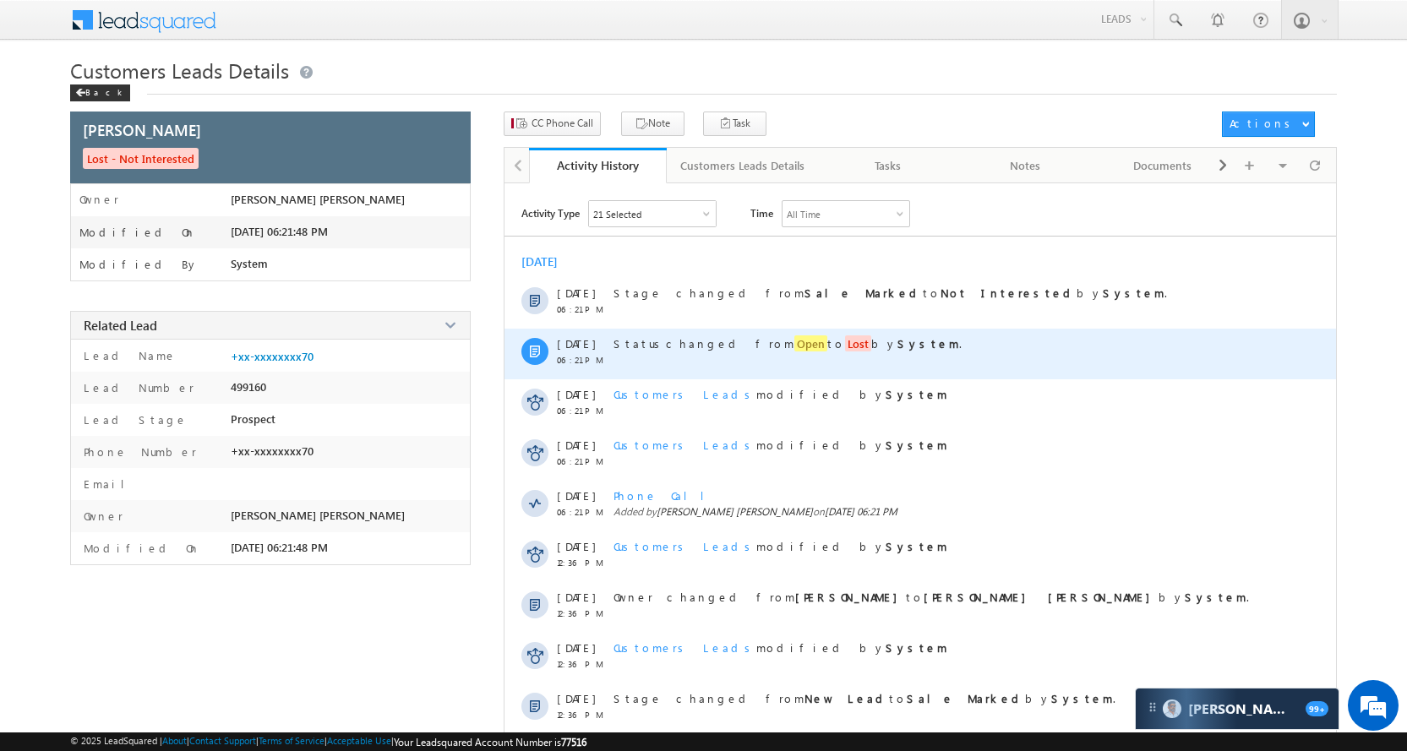
click at [794, 338] on span "Open" at bounding box center [810, 343] width 33 height 16
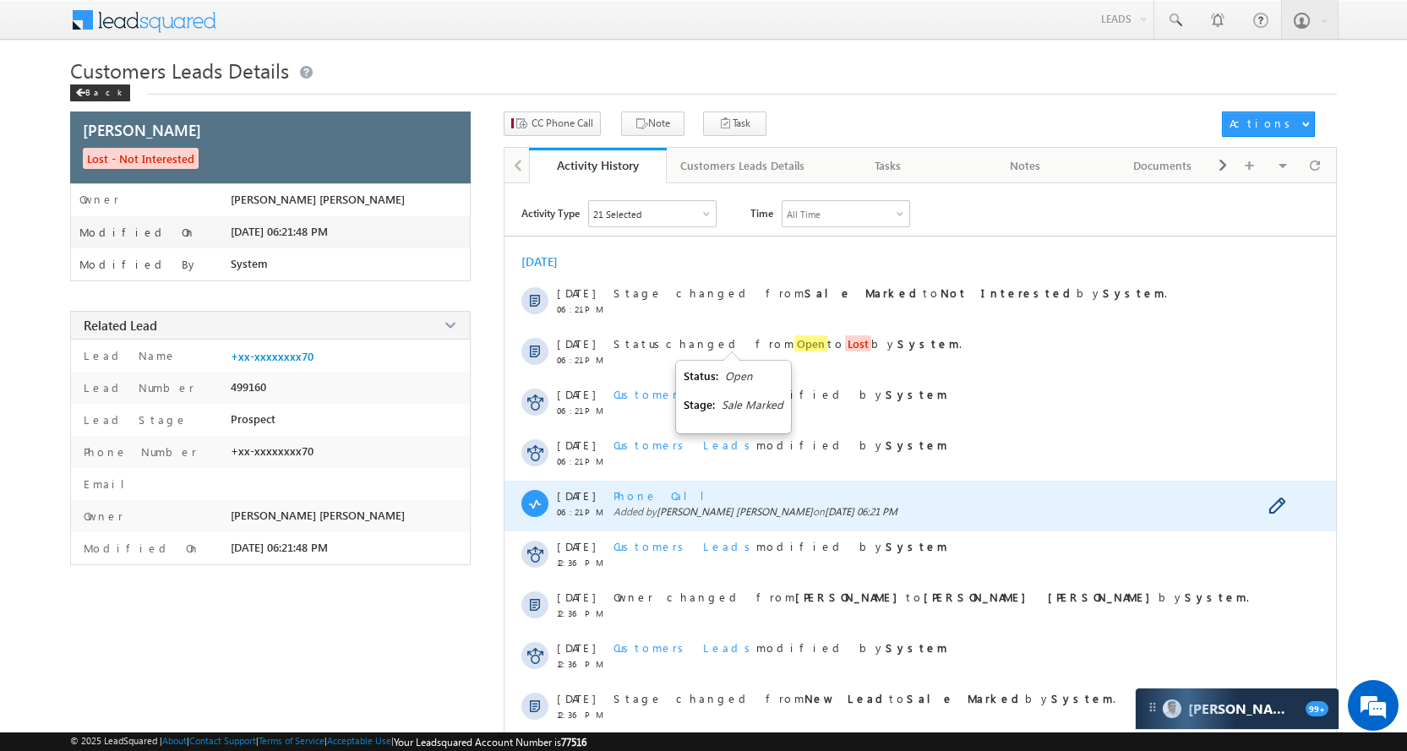
click at [643, 485] on div "Phone Call Added by [PERSON_NAME] [PERSON_NAME] on [DATE] 06:21 PM" at bounding box center [938, 506] width 651 height 51
click at [644, 492] on span "Phone Call" at bounding box center [665, 495] width 104 height 14
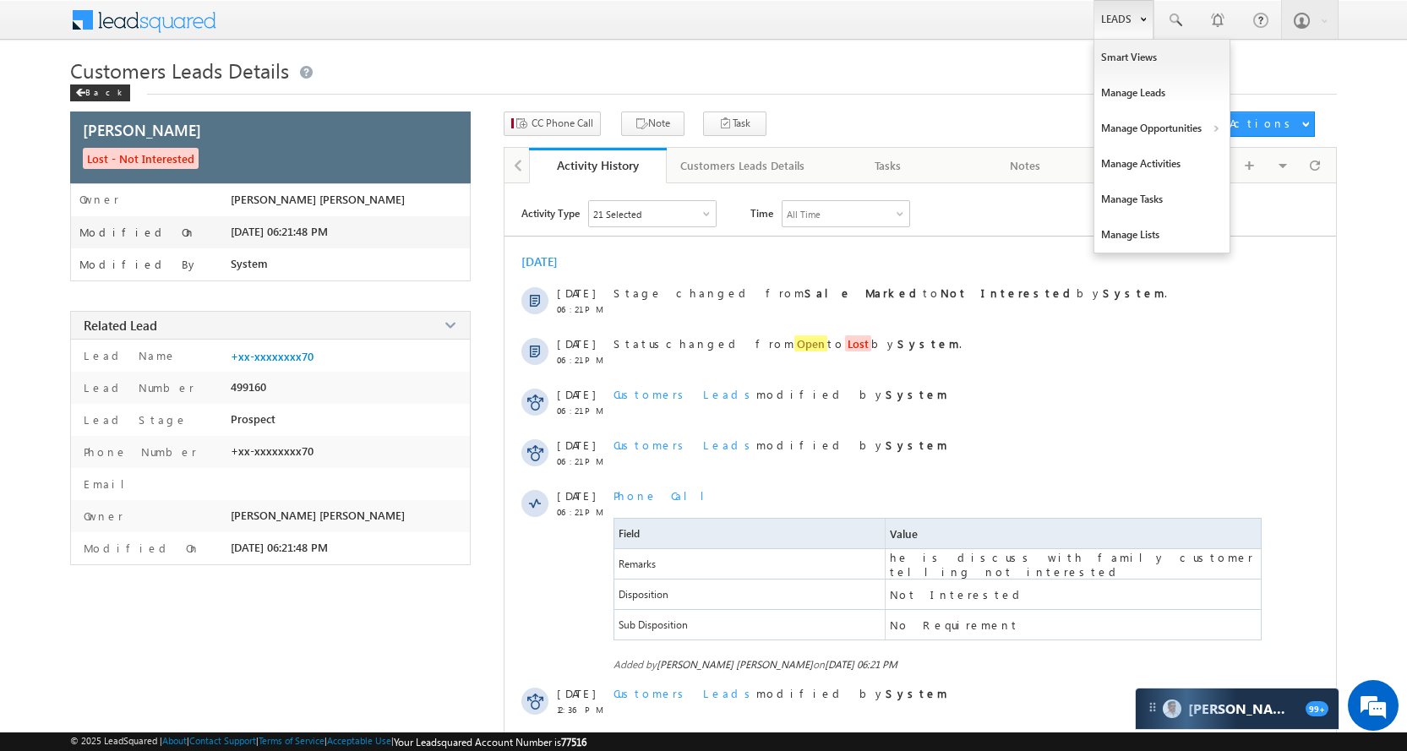
click at [1113, 19] on link "Leads" at bounding box center [1123, 19] width 60 height 39
click at [1155, 133] on link "Manage Opportunities" at bounding box center [1161, 128] width 135 height 35
click at [1269, 166] on link "Customers Leads" at bounding box center [1308, 164] width 155 height 35
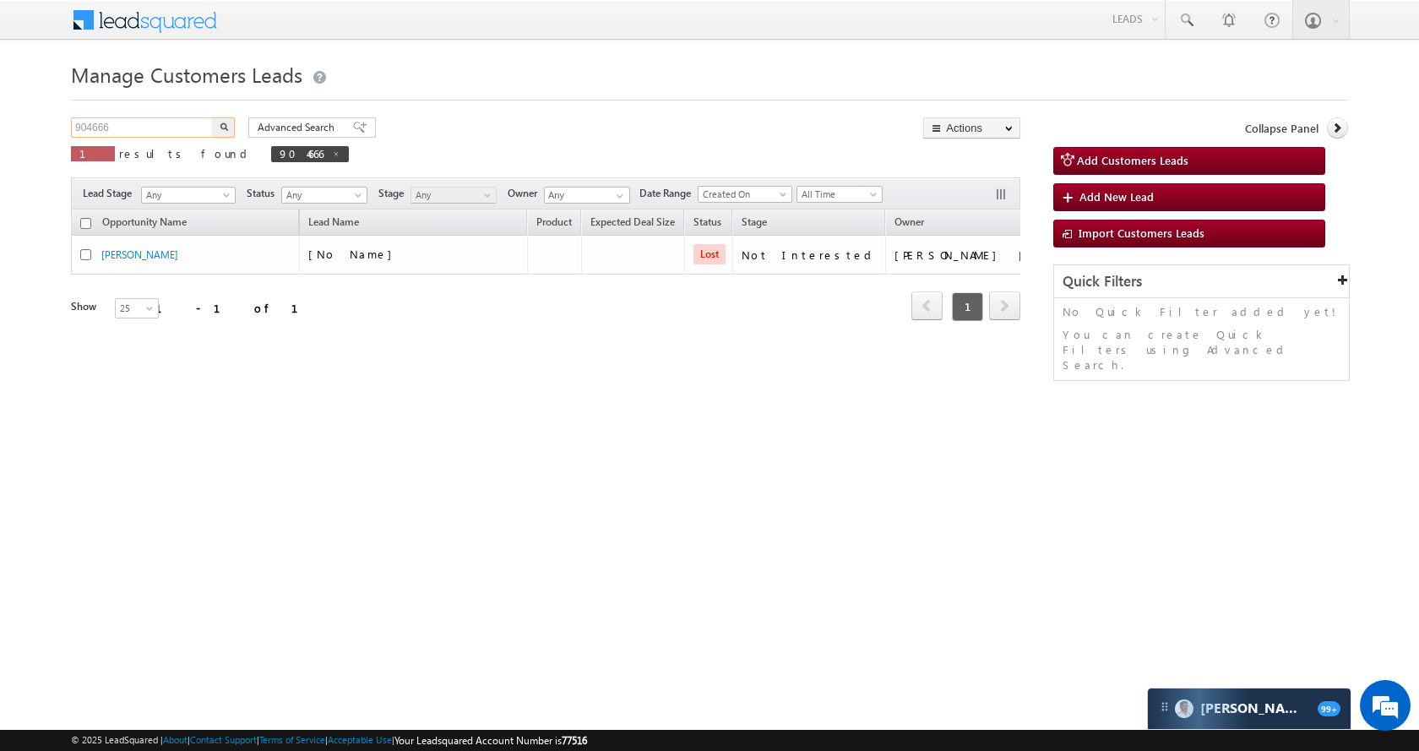
click at [172, 117] on input "904666" at bounding box center [143, 127] width 144 height 20
click at [170, 121] on input "904666" at bounding box center [143, 127] width 144 height 20
paste input "524"
type input "904524"
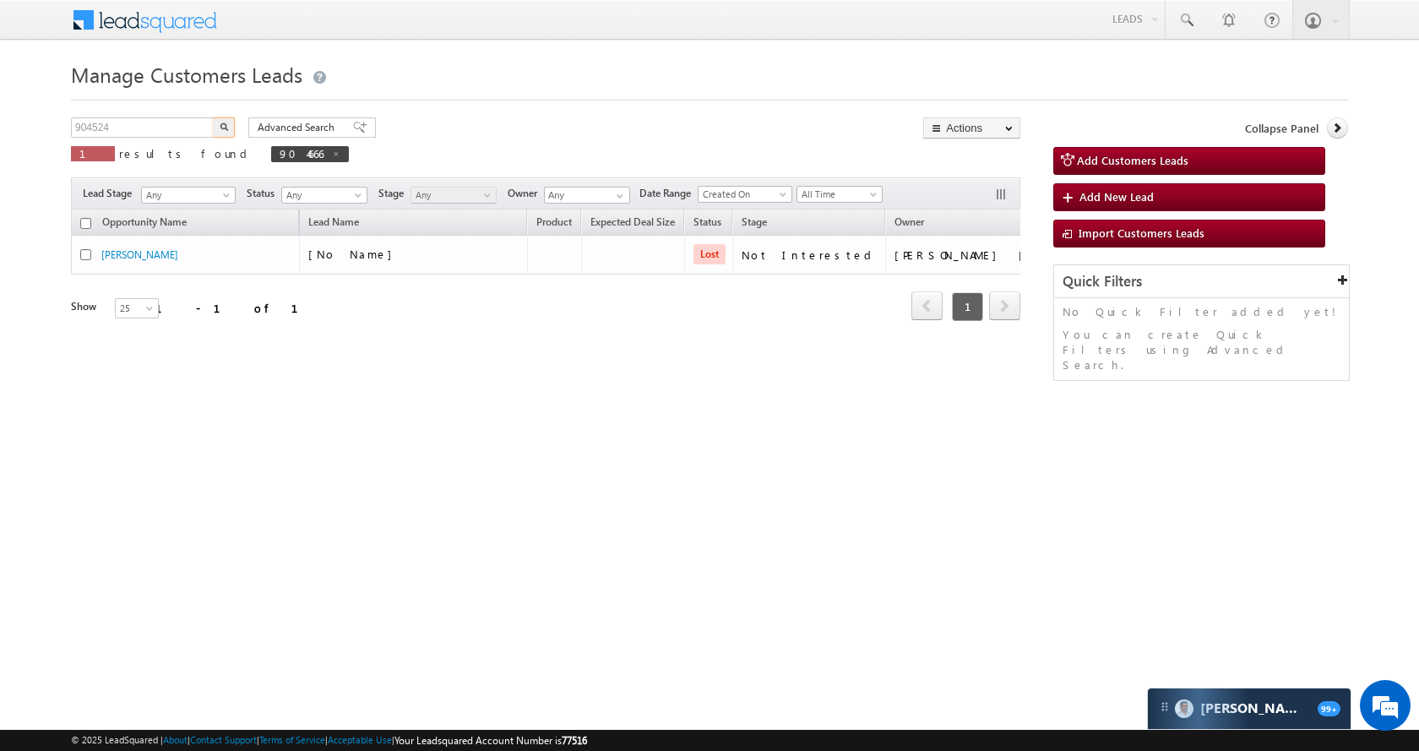
click at [227, 119] on button "button" at bounding box center [224, 127] width 22 height 20
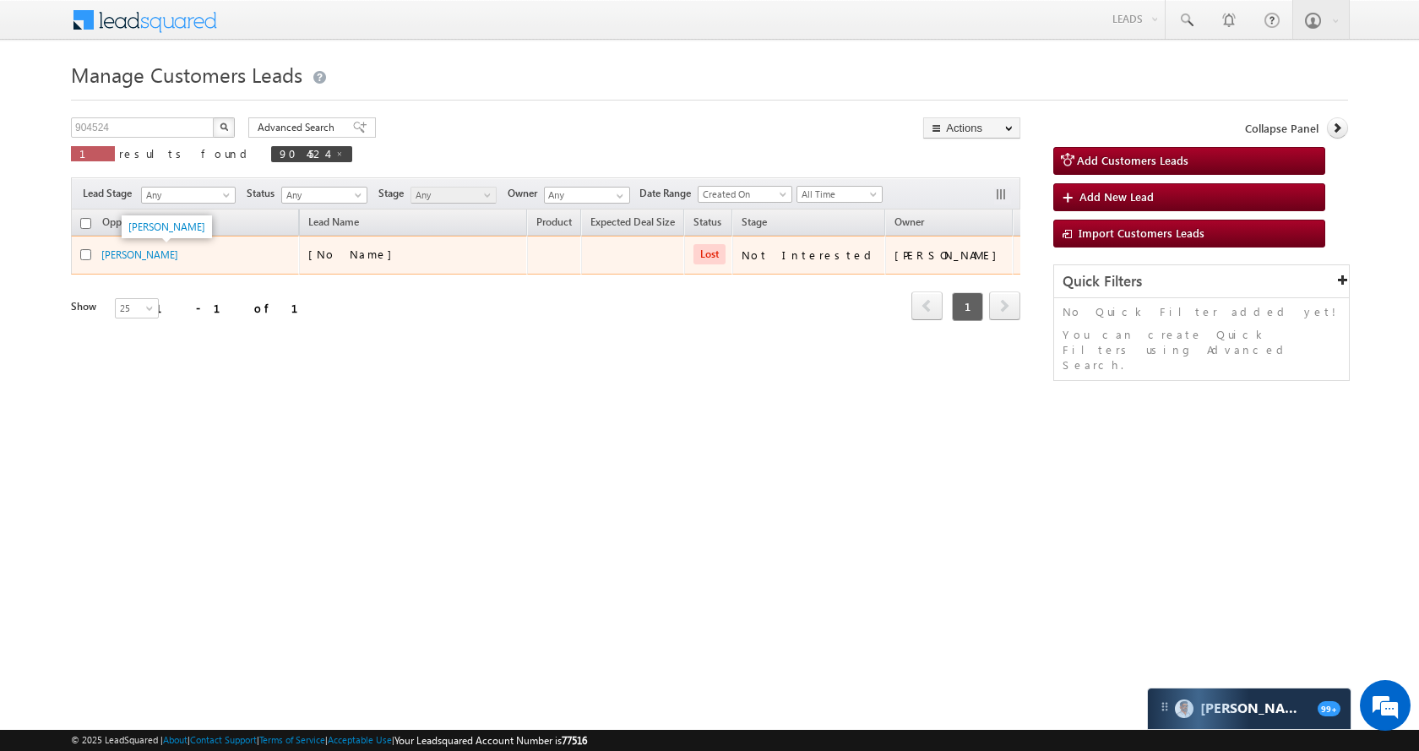
click at [172, 247] on span "[PERSON_NAME]" at bounding box center [139, 254] width 77 height 14
click at [161, 249] on link "[PERSON_NAME]" at bounding box center [139, 254] width 77 height 13
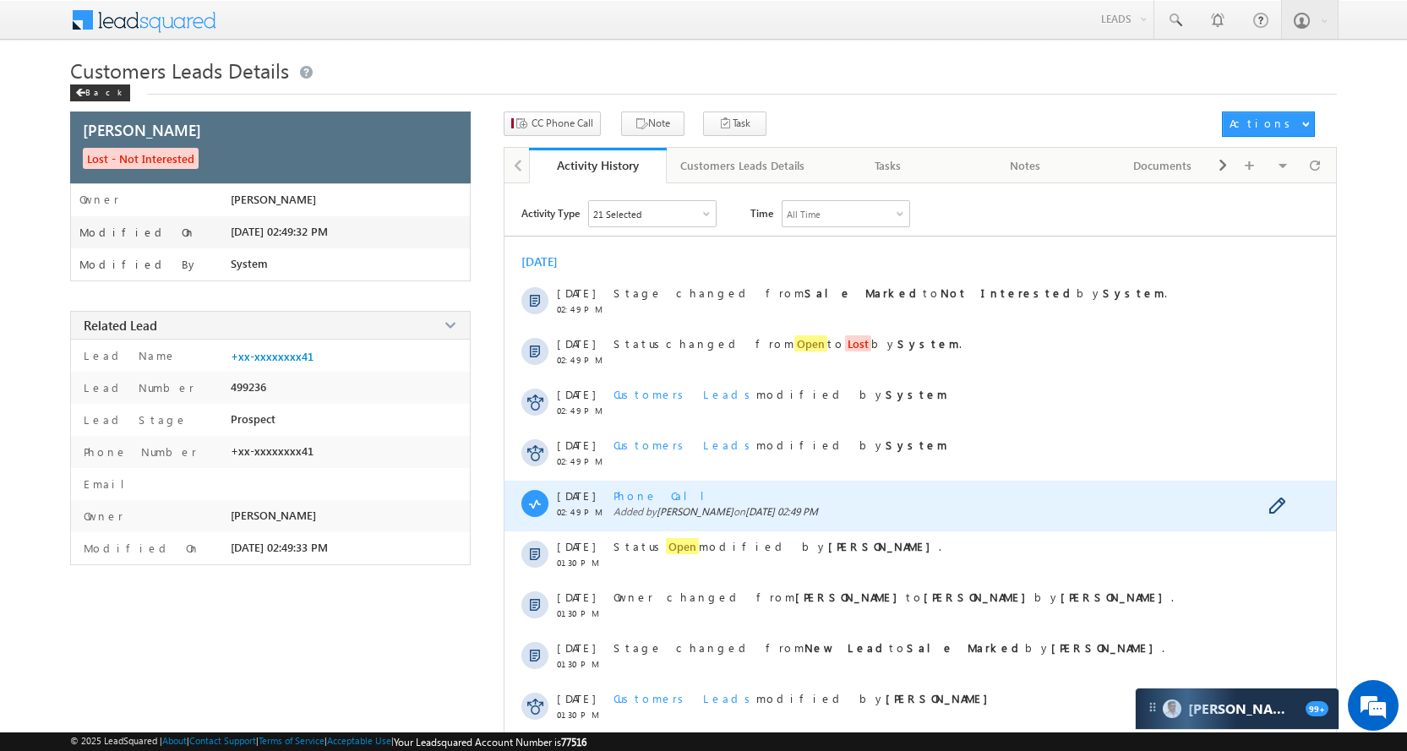
click at [642, 489] on span "Phone Call" at bounding box center [665, 495] width 104 height 14
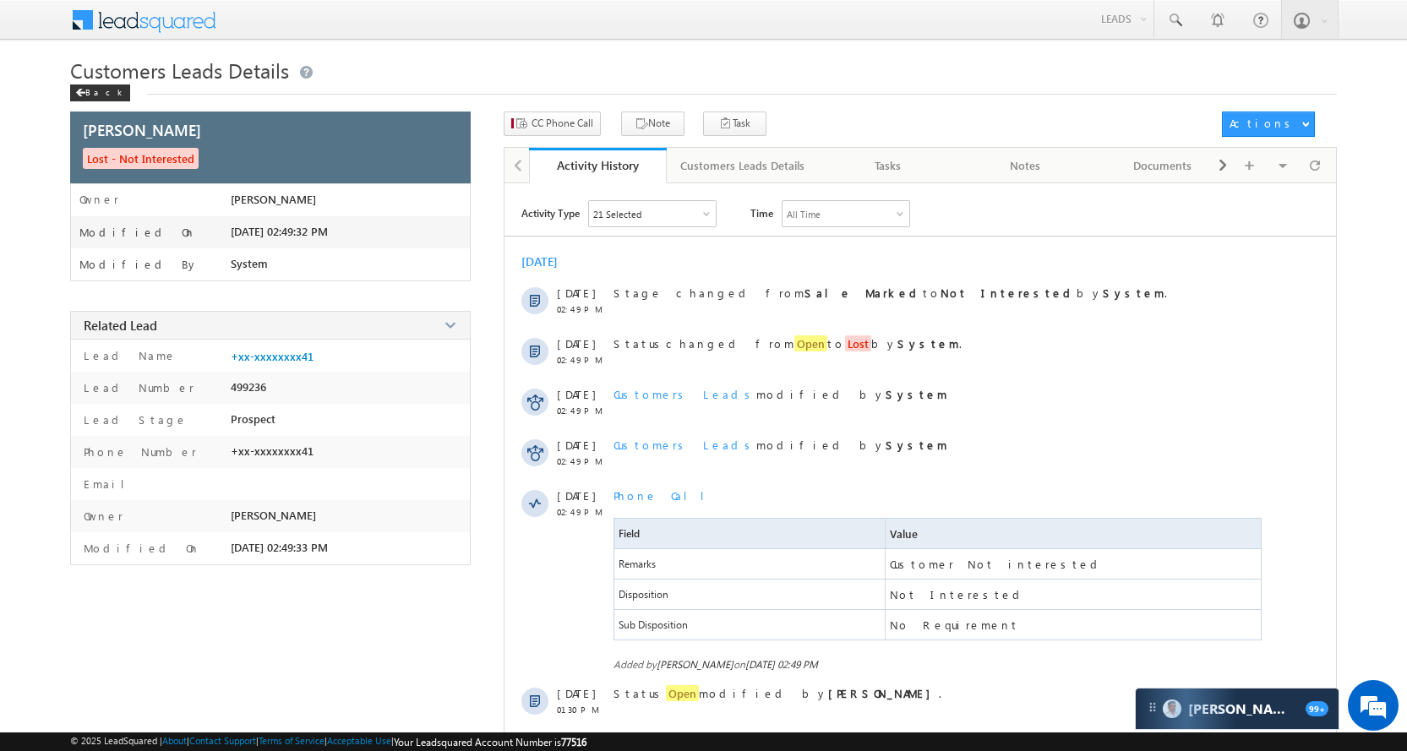
click at [1084, 29] on div "Menu Vikas Halwai sitar a1@ks erve. co.in SGR Limit" at bounding box center [703, 20] width 1267 height 41
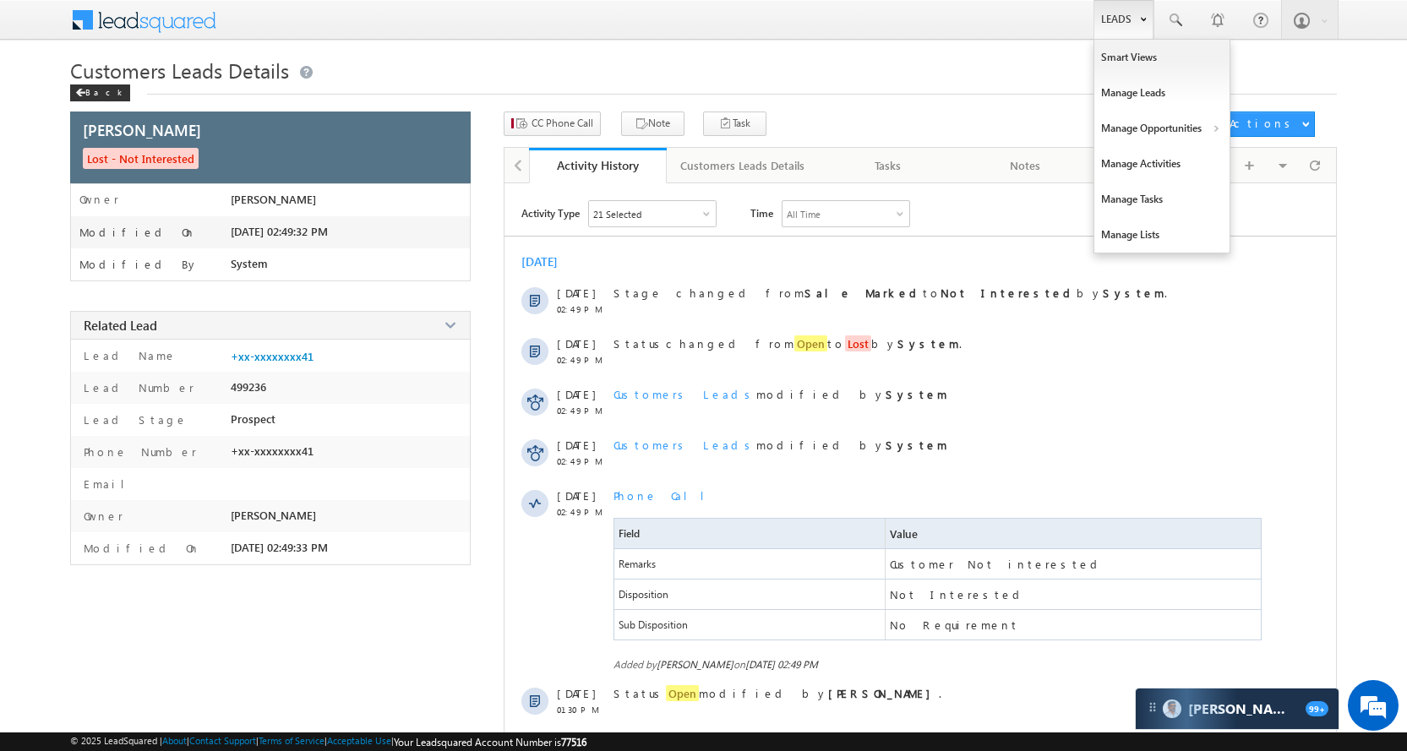
click at [1134, 21] on link "Leads" at bounding box center [1123, 19] width 60 height 39
click at [1149, 122] on link "Manage Opportunities" at bounding box center [1161, 128] width 135 height 35
click at [1285, 178] on link "Customers Leads" at bounding box center [1308, 164] width 155 height 35
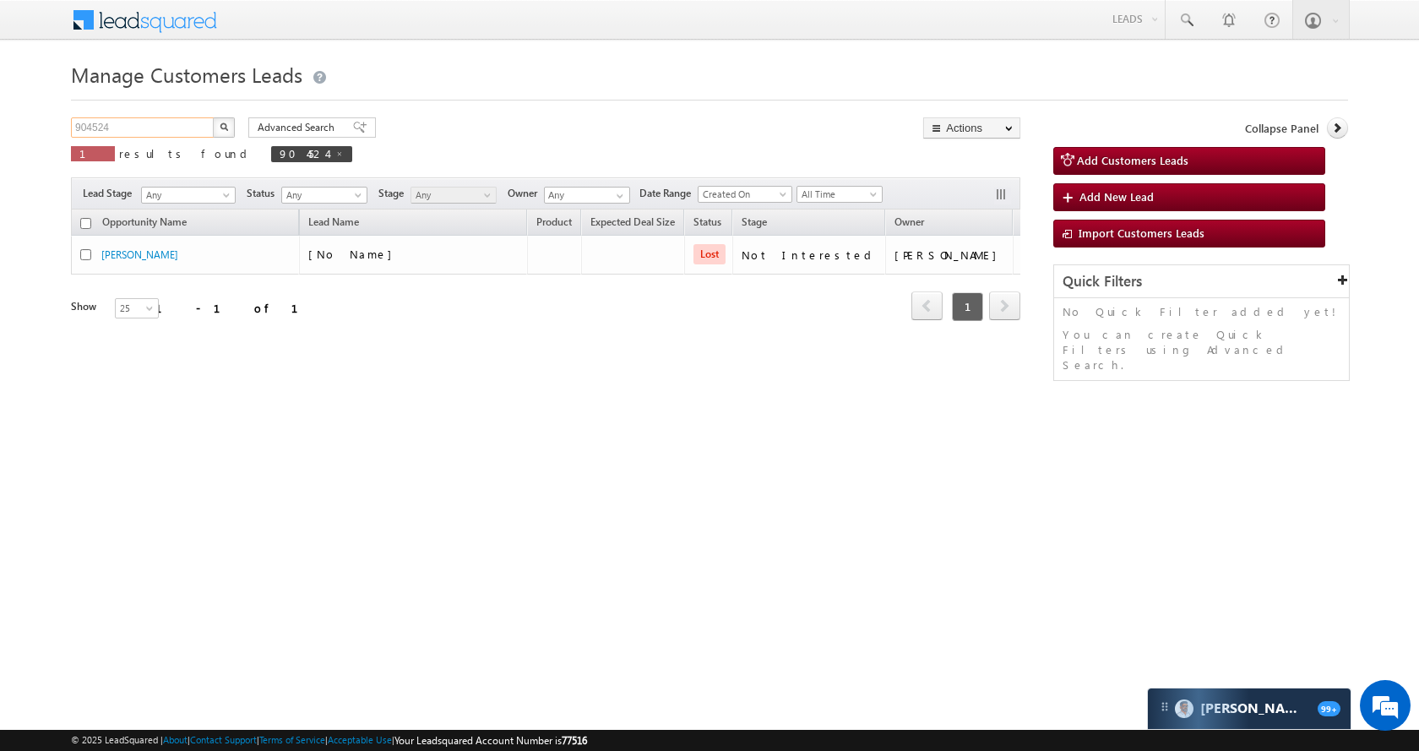
click at [163, 124] on input "904524" at bounding box center [143, 127] width 144 height 20
paste input "470"
click at [219, 127] on button "button" at bounding box center [224, 127] width 22 height 20
click at [182, 133] on input "904470" at bounding box center [143, 127] width 144 height 20
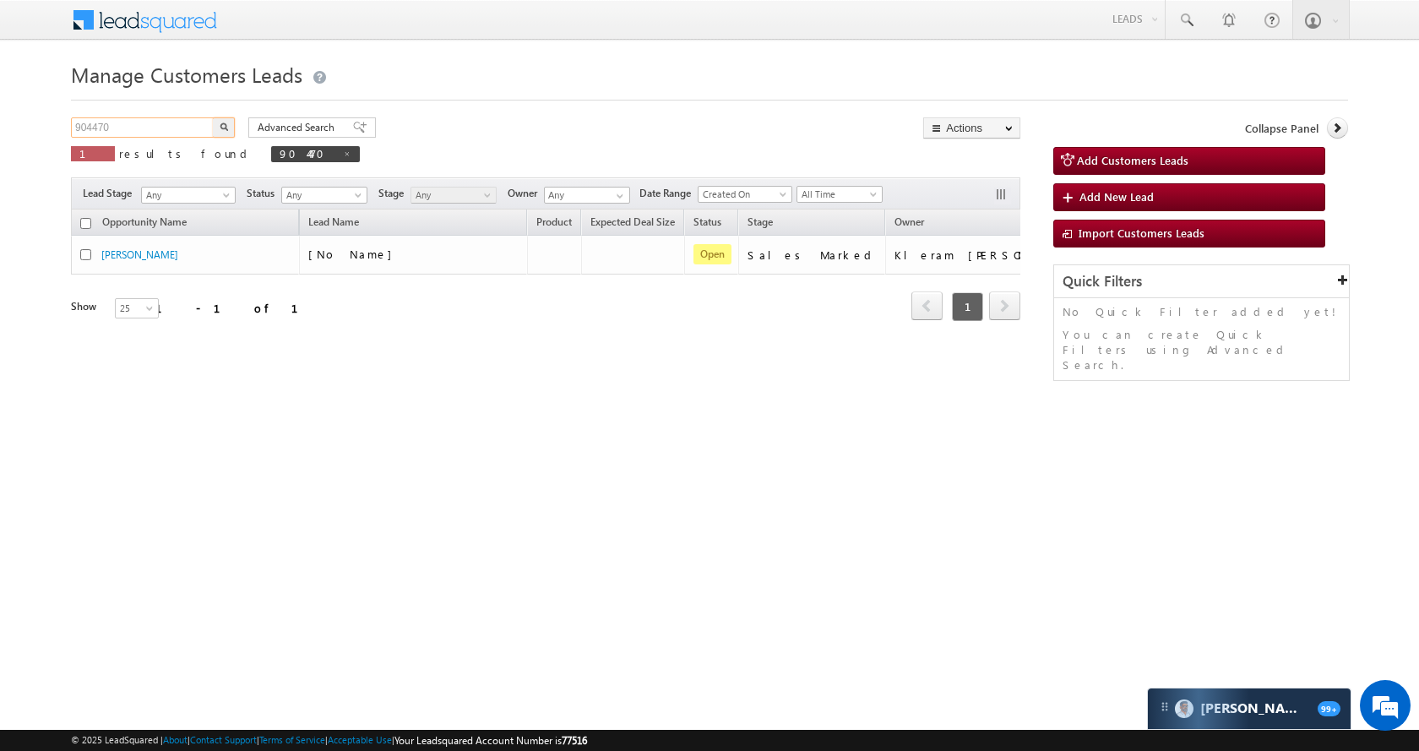
click at [182, 133] on input "904470" at bounding box center [143, 127] width 144 height 20
paste input "52114"
click at [208, 130] on input "952114" at bounding box center [143, 127] width 144 height 20
type input "952114"
click at [226, 124] on img "button" at bounding box center [224, 127] width 8 height 8
